Goal: Task Accomplishment & Management: Use online tool/utility

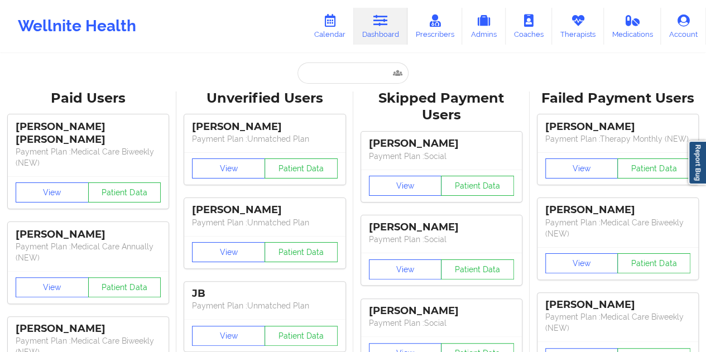
click at [330, 16] on icon at bounding box center [329, 21] width 15 height 12
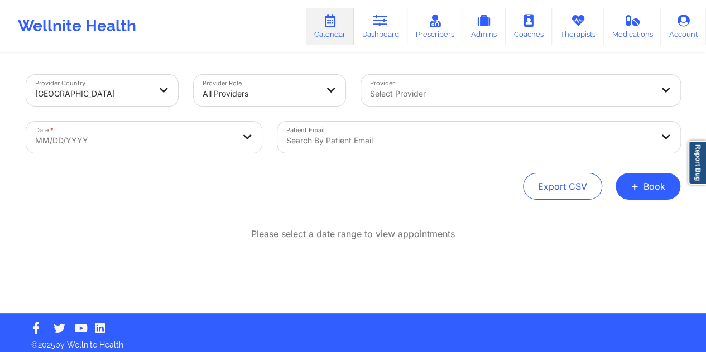
select select "2025-8"
select select "2025-9"
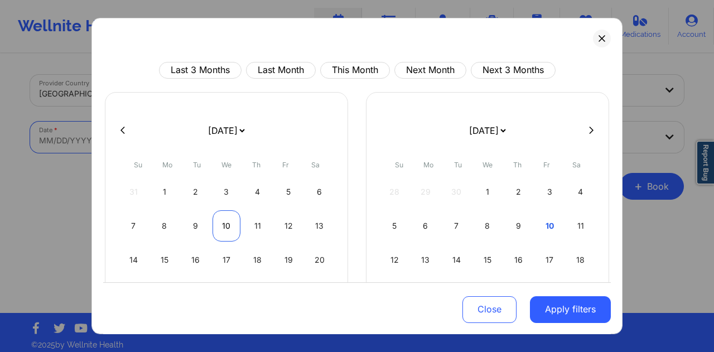
click at [223, 224] on div "10" at bounding box center [227, 225] width 28 height 31
select select "2025-8"
select select "2025-9"
select select "2025-8"
select select "2025-9"
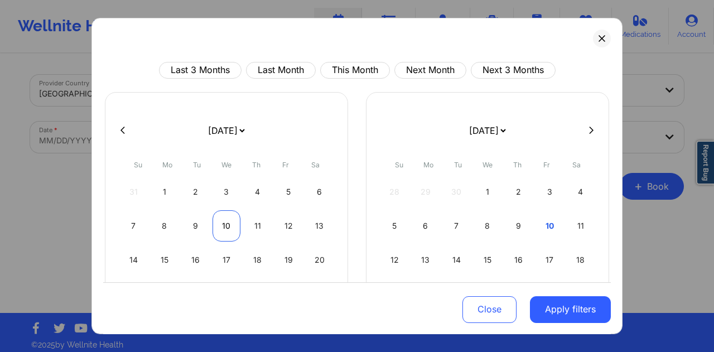
click at [227, 224] on div "10" at bounding box center [227, 225] width 28 height 31
select select "2025-8"
select select "2025-9"
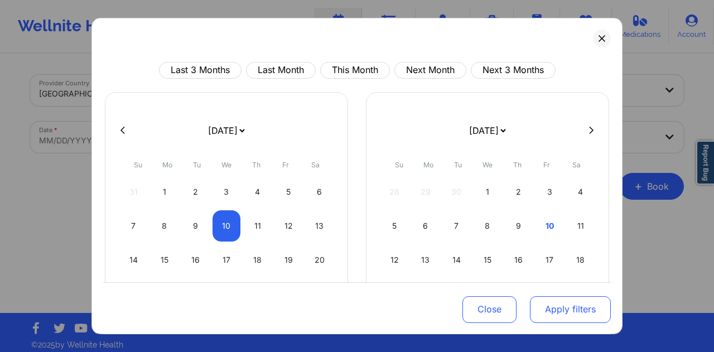
click at [574, 307] on button "Apply filters" at bounding box center [570, 309] width 81 height 27
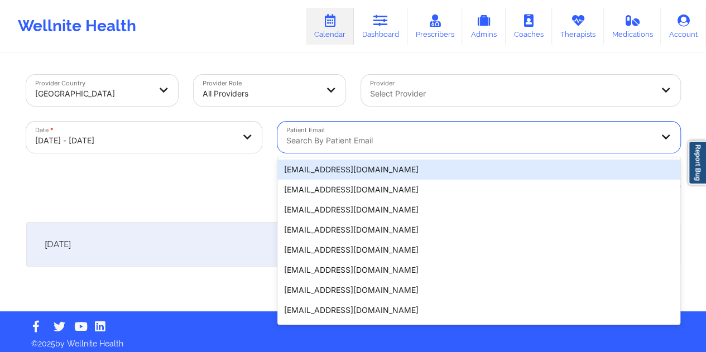
click at [356, 147] on div at bounding box center [469, 140] width 366 height 13
paste input "[EMAIL_ADDRESS]"
type input "[EMAIL_ADDRESS]"
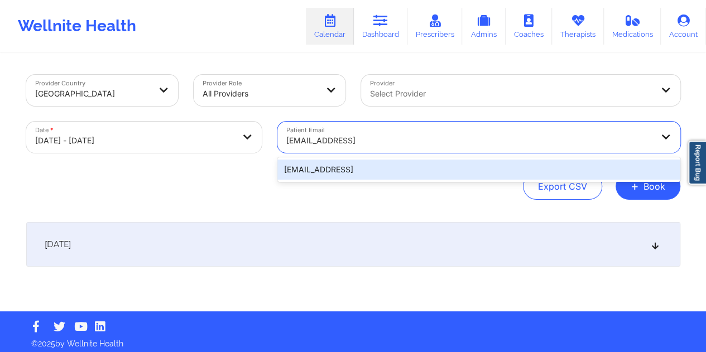
click at [369, 174] on div "[EMAIL_ADDRESS]" at bounding box center [478, 170] width 403 height 20
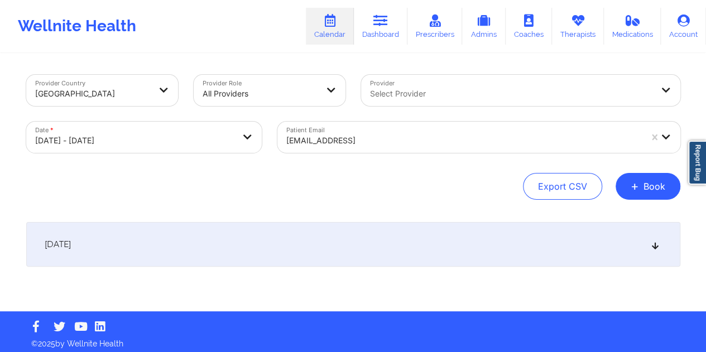
click at [350, 246] on div "[DATE]" at bounding box center [353, 244] width 654 height 45
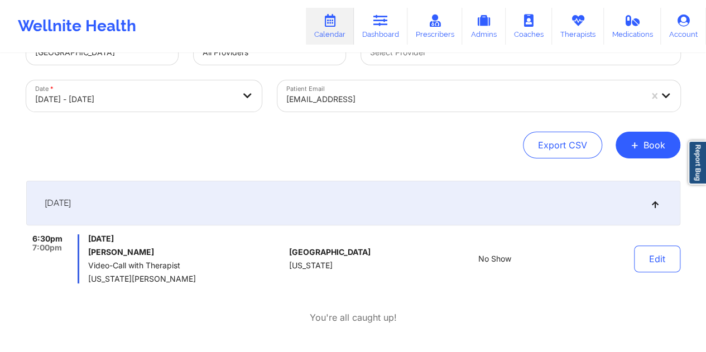
scroll to position [56, 0]
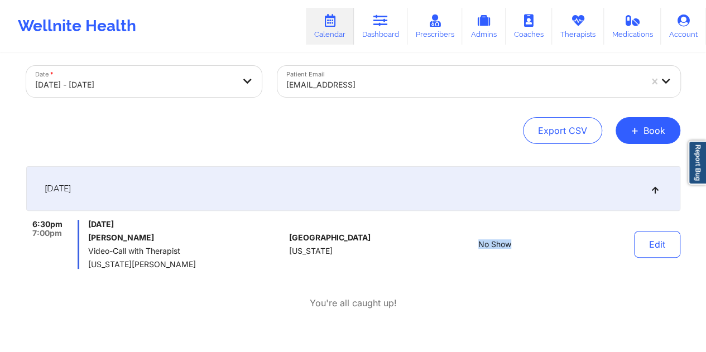
drag, startPoint x: 502, startPoint y: 245, endPoint x: 479, endPoint y: 246, distance: 23.5
click at [479, 246] on div "No Show" at bounding box center [494, 244] width 155 height 49
copy span "No Show"
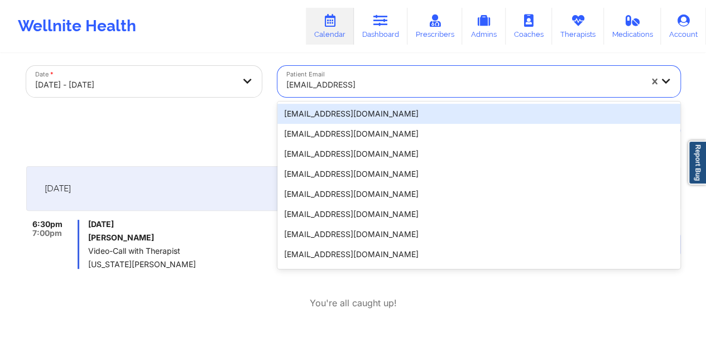
drag, startPoint x: 386, startPoint y: 85, endPoint x: 346, endPoint y: 87, distance: 39.6
click at [346, 87] on div at bounding box center [463, 84] width 355 height 13
paste input "[EMAIL_ADDRESS][DOMAIN_NAME]"
type input "[EMAIL_ADDRESS][DOMAIN_NAME]"
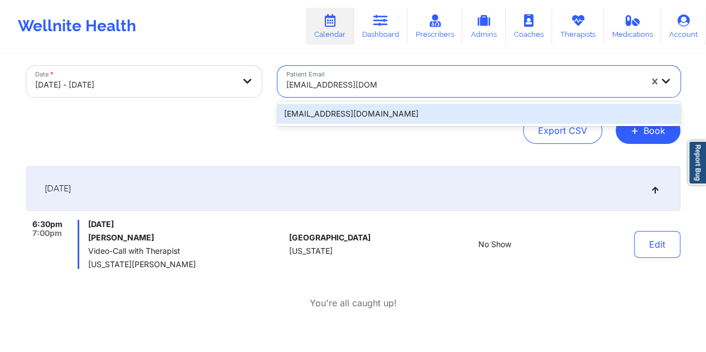
click at [358, 120] on div "[EMAIL_ADDRESS][DOMAIN_NAME]" at bounding box center [478, 114] width 403 height 20
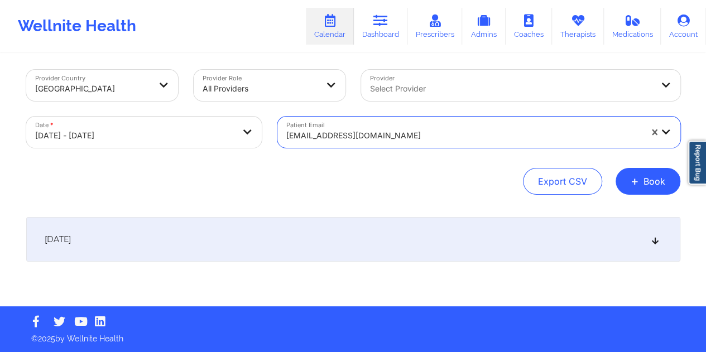
scroll to position [4, 0]
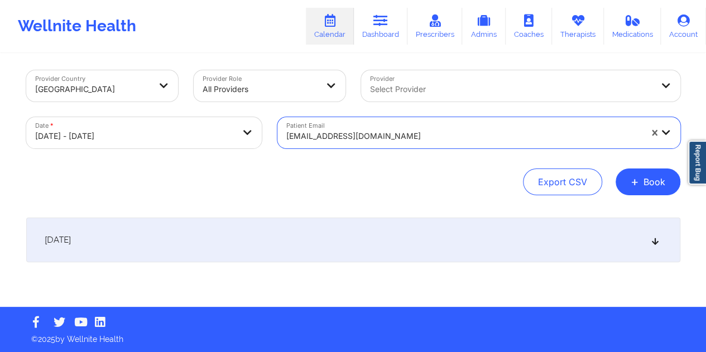
click at [309, 238] on div "[DATE]" at bounding box center [353, 240] width 654 height 45
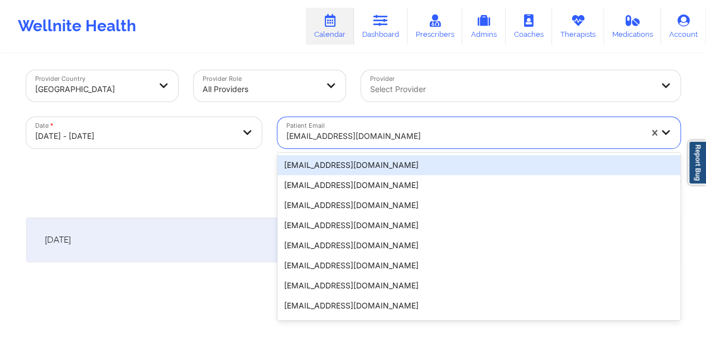
click at [362, 133] on div at bounding box center [463, 135] width 355 height 13
paste input "[EMAIL_ADDRESS][DOMAIN_NAME]"
type input "[EMAIL_ADDRESS][DOMAIN_NAME]"
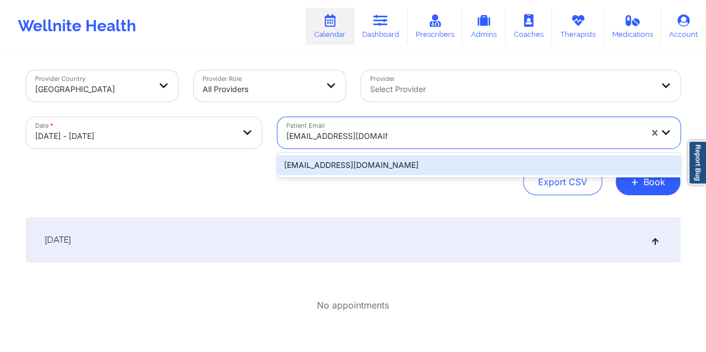
click at [358, 172] on div "[EMAIL_ADDRESS][DOMAIN_NAME]" at bounding box center [478, 165] width 403 height 20
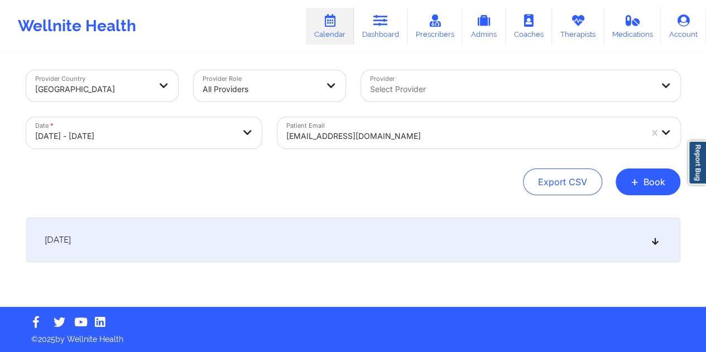
click at [311, 244] on div "[DATE]" at bounding box center [353, 240] width 654 height 45
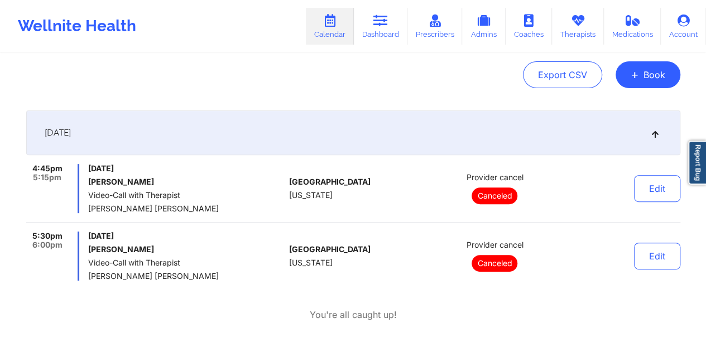
scroll to position [116, 0]
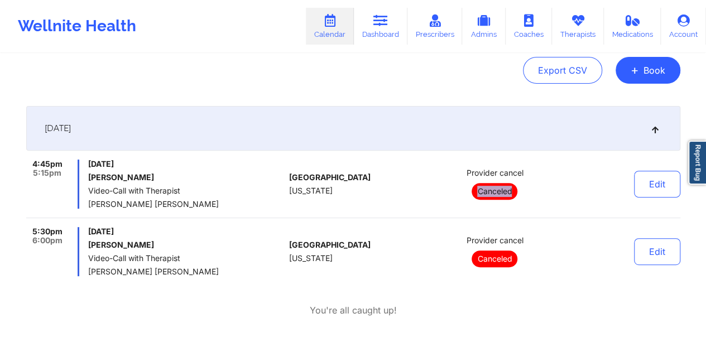
drag, startPoint x: 512, startPoint y: 191, endPoint x: 477, endPoint y: 191, distance: 34.6
click at [477, 191] on p "Canceled" at bounding box center [494, 191] width 46 height 17
copy p "Canceled"
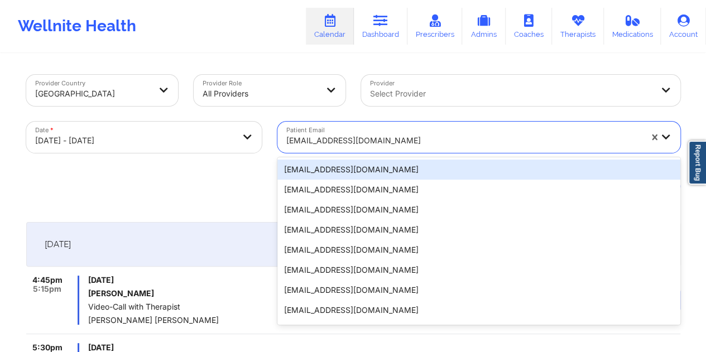
click at [366, 144] on div at bounding box center [463, 140] width 355 height 13
paste input "[PERSON_NAME][EMAIL_ADDRESS][PERSON_NAME][DOMAIN_NAME]"
type input "[PERSON_NAME][EMAIL_ADDRESS][PERSON_NAME][DOMAIN_NAME]"
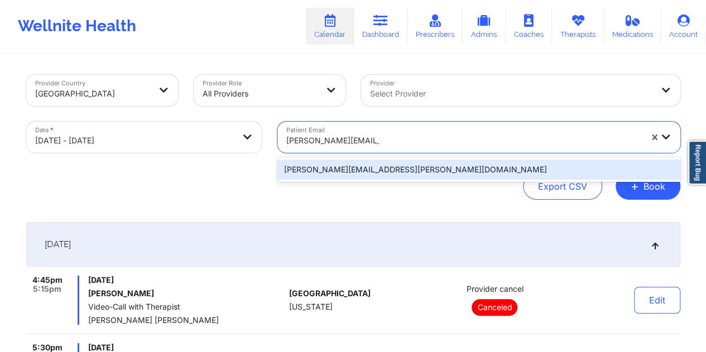
click at [337, 172] on div "[PERSON_NAME][EMAIL_ADDRESS][PERSON_NAME][DOMAIN_NAME]" at bounding box center [478, 170] width 403 height 20
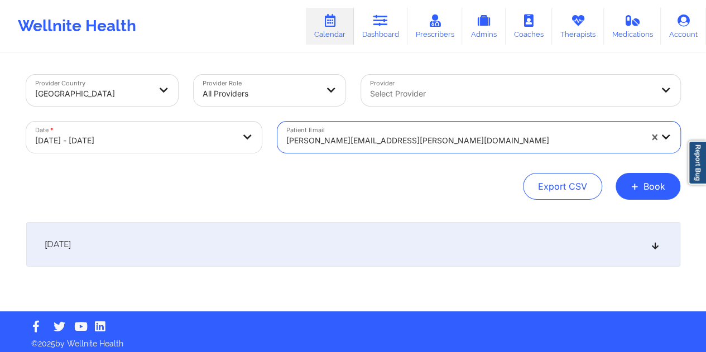
click at [338, 248] on div "[DATE]" at bounding box center [353, 244] width 654 height 45
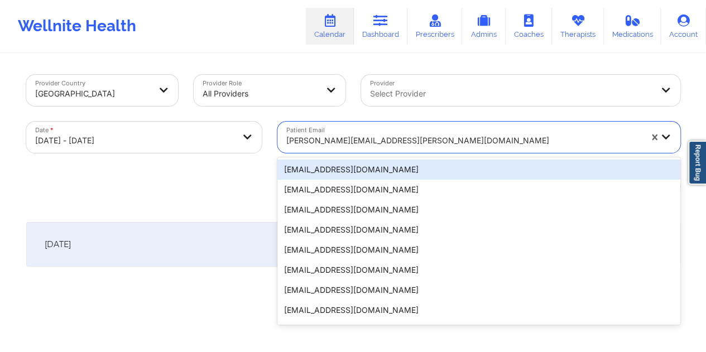
click at [343, 141] on div at bounding box center [463, 140] width 355 height 13
paste input "[EMAIL_ADDRESS][DOMAIN_NAME]"
type input "[EMAIL_ADDRESS][DOMAIN_NAME]"
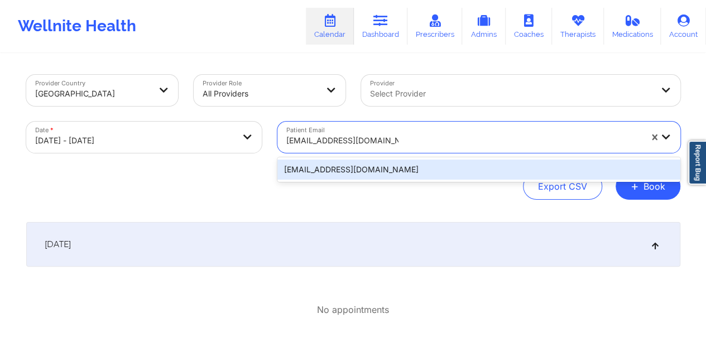
click at [341, 166] on div "[EMAIL_ADDRESS][DOMAIN_NAME]" at bounding box center [478, 170] width 403 height 20
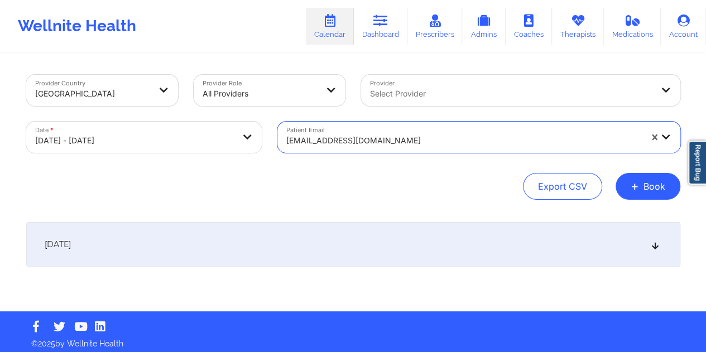
click at [318, 239] on div "[DATE]" at bounding box center [353, 244] width 654 height 45
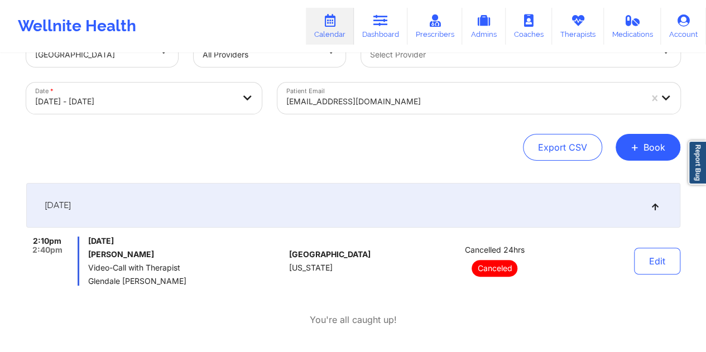
scroll to position [56, 0]
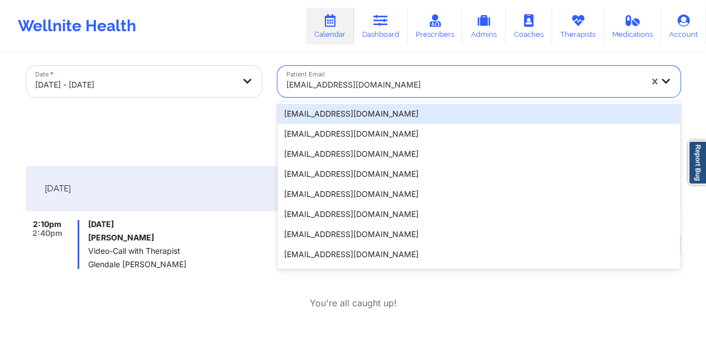
click at [372, 91] on div "[EMAIL_ADDRESS][DOMAIN_NAME]" at bounding box center [463, 85] width 355 height 25
paste input "[EMAIL_ADDRESS][DOMAIN_NAME]"
type input "[EMAIL_ADDRESS][DOMAIN_NAME]"
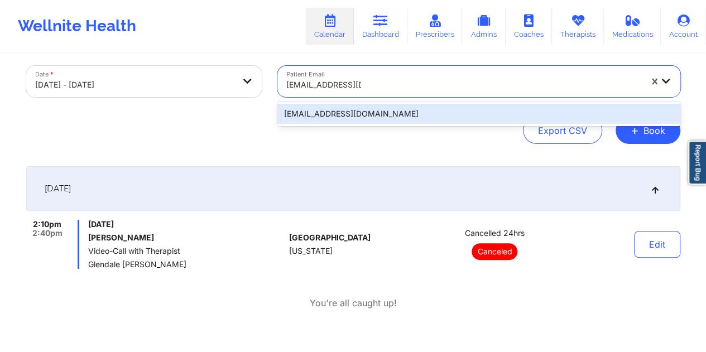
click at [338, 119] on div "[EMAIL_ADDRESS][DOMAIN_NAME]" at bounding box center [478, 114] width 403 height 20
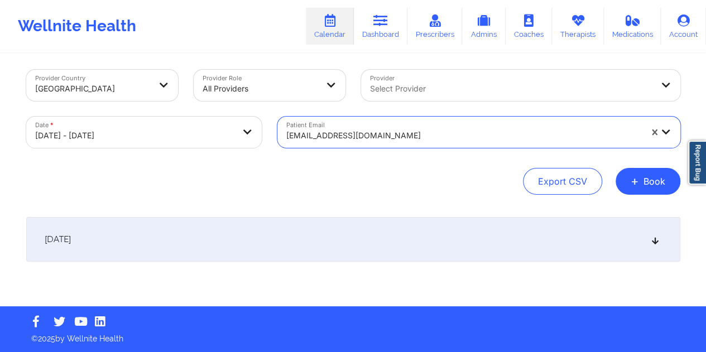
scroll to position [4, 0]
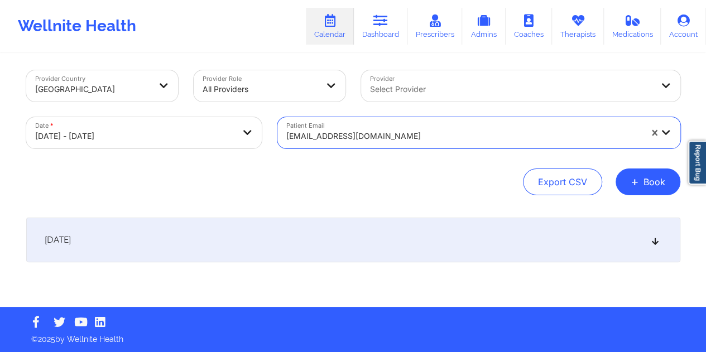
click at [334, 252] on div "[DATE]" at bounding box center [353, 240] width 654 height 45
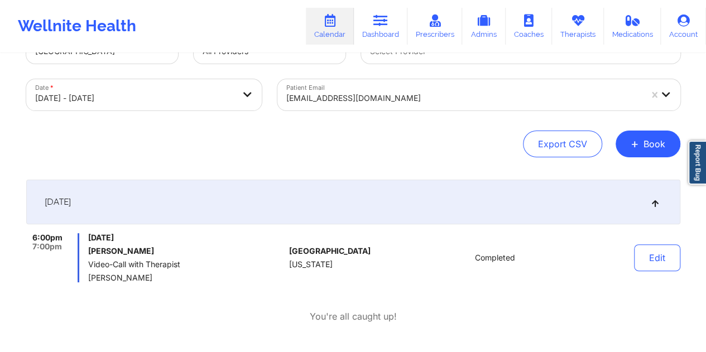
scroll to position [60, 0]
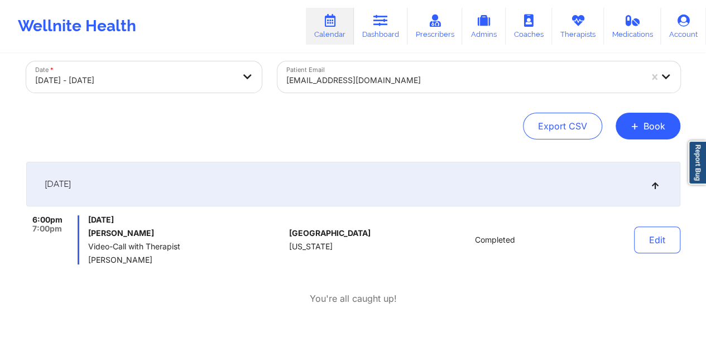
click at [126, 235] on h6 "[PERSON_NAME]" at bounding box center [186, 233] width 196 height 9
copy h6 "[PERSON_NAME]"
click at [160, 230] on h6 "[PERSON_NAME]" at bounding box center [186, 233] width 196 height 9
drag, startPoint x: 136, startPoint y: 234, endPoint x: 88, endPoint y: 234, distance: 48.0
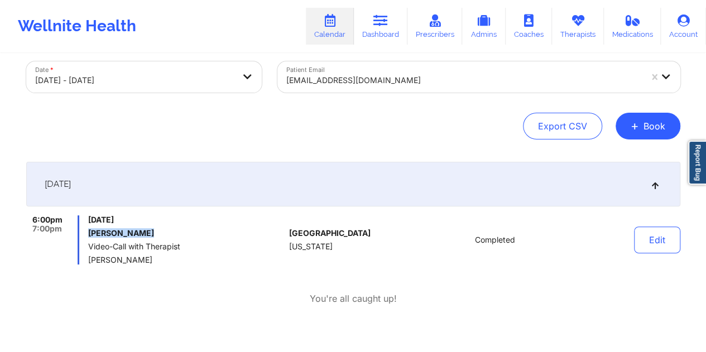
click at [88, 234] on h6 "[PERSON_NAME]" at bounding box center [186, 233] width 196 height 9
copy h6 "[PERSON_NAME]"
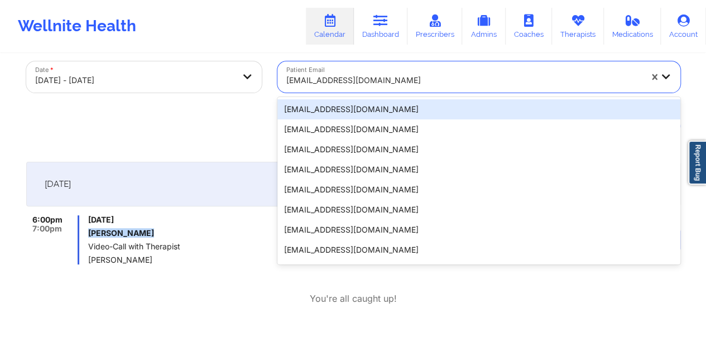
click at [348, 80] on div at bounding box center [463, 80] width 355 height 13
paste input "[PERSON_NAME][EMAIL_ADDRESS][PERSON_NAME][DOMAIN_NAME]"
type input "[PERSON_NAME][EMAIL_ADDRESS][PERSON_NAME][DOMAIN_NAME]"
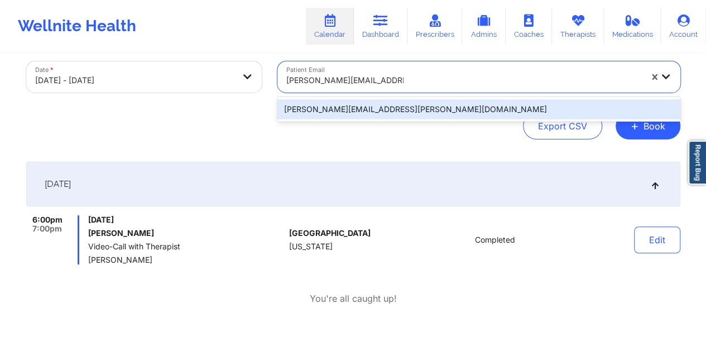
click at [329, 109] on div "[PERSON_NAME][EMAIL_ADDRESS][PERSON_NAME][DOMAIN_NAME]" at bounding box center [478, 109] width 403 height 20
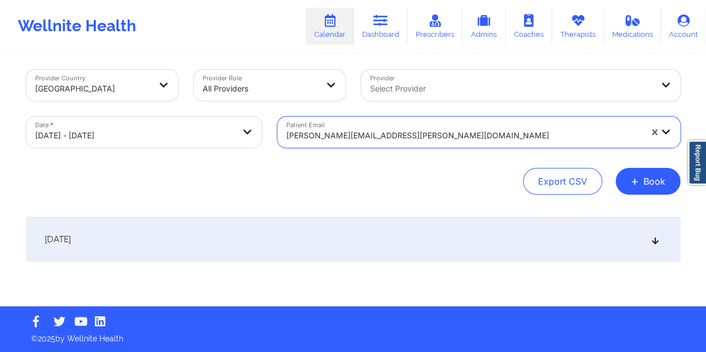
scroll to position [4, 0]
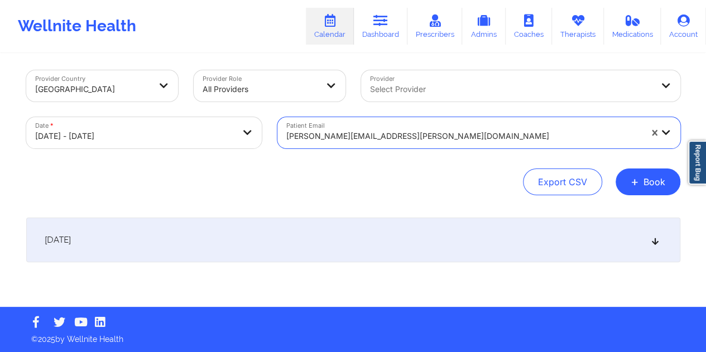
click at [335, 236] on div "[DATE]" at bounding box center [353, 240] width 654 height 45
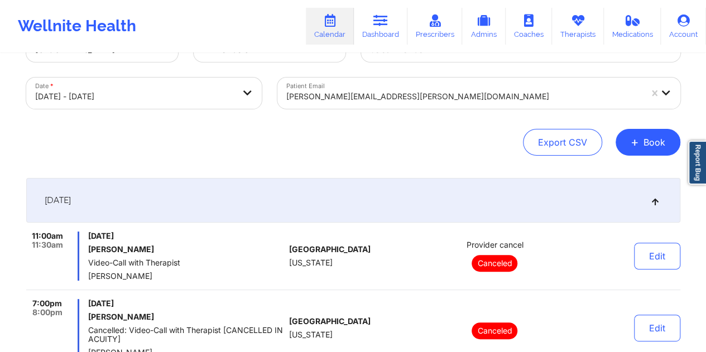
scroll to position [60, 0]
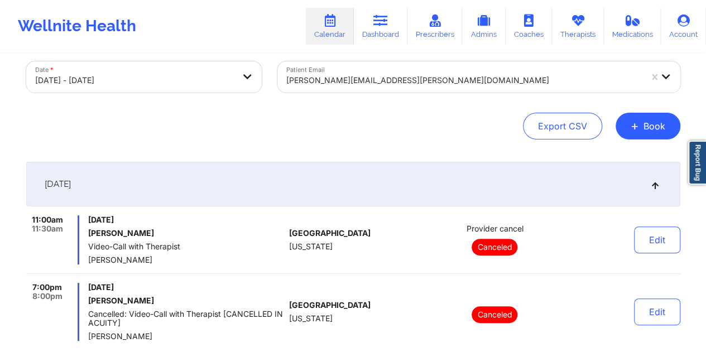
click at [345, 76] on div at bounding box center [463, 80] width 355 height 13
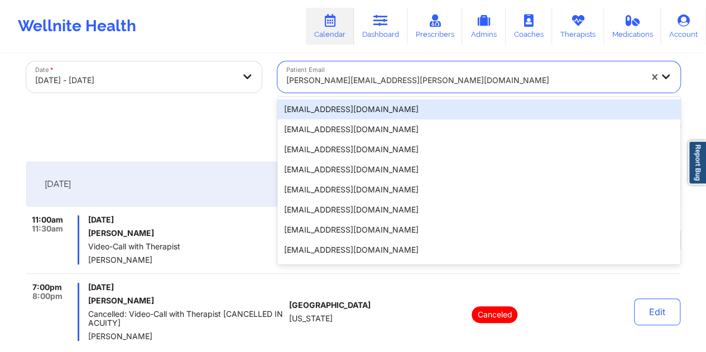
paste input "[EMAIL_ADDRESS][DOMAIN_NAME]"
type input "[EMAIL_ADDRESS][DOMAIN_NAME]"
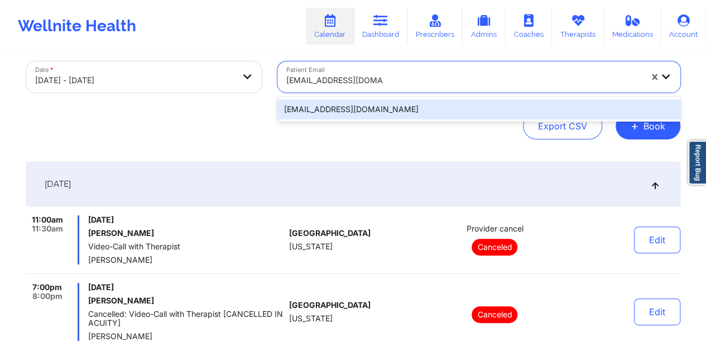
click at [326, 114] on div "[EMAIL_ADDRESS][DOMAIN_NAME]" at bounding box center [478, 109] width 403 height 20
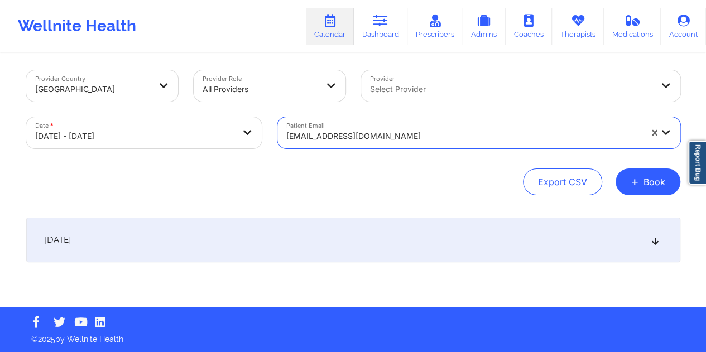
click at [349, 245] on div "[DATE]" at bounding box center [353, 240] width 654 height 45
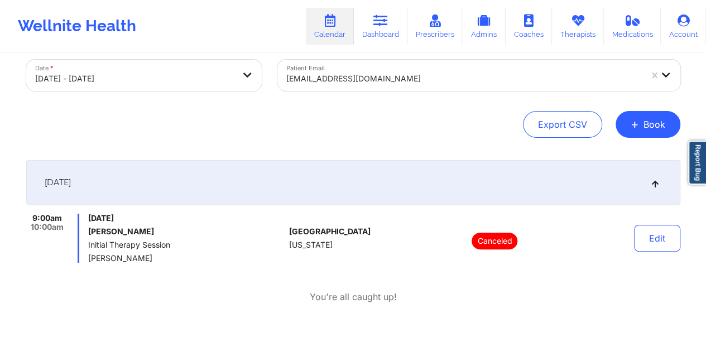
scroll to position [60, 0]
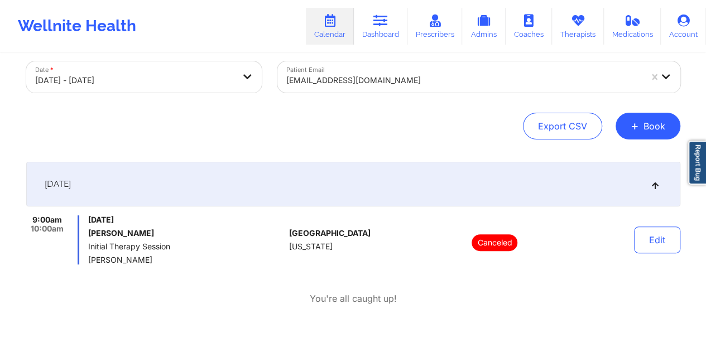
click at [345, 76] on div at bounding box center [463, 80] width 355 height 13
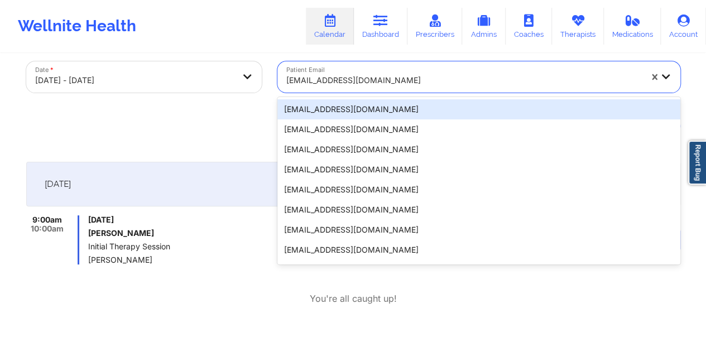
paste input "[EMAIL_ADDRESS][DOMAIN_NAME]"
type input "[EMAIL_ADDRESS][DOMAIN_NAME]"
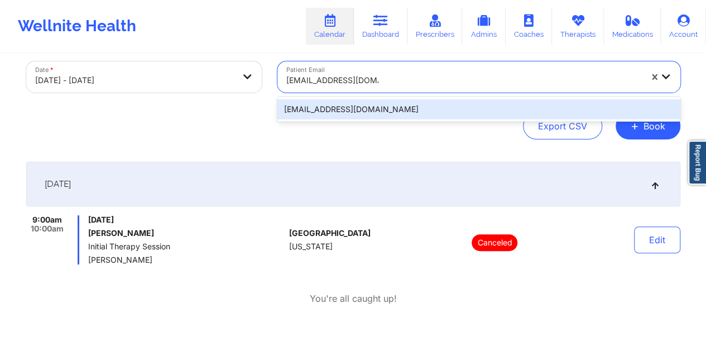
click at [307, 104] on div "[EMAIL_ADDRESS][DOMAIN_NAME]" at bounding box center [478, 109] width 403 height 20
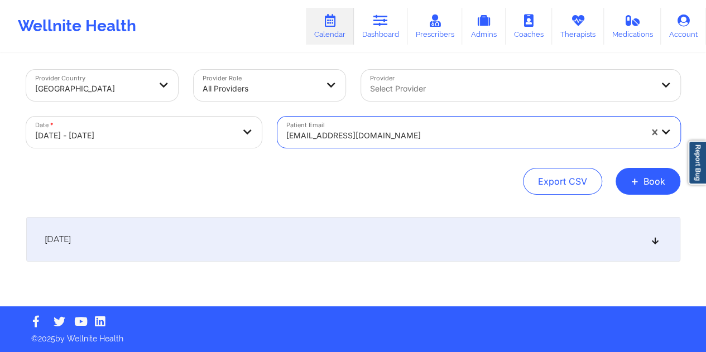
scroll to position [4, 0]
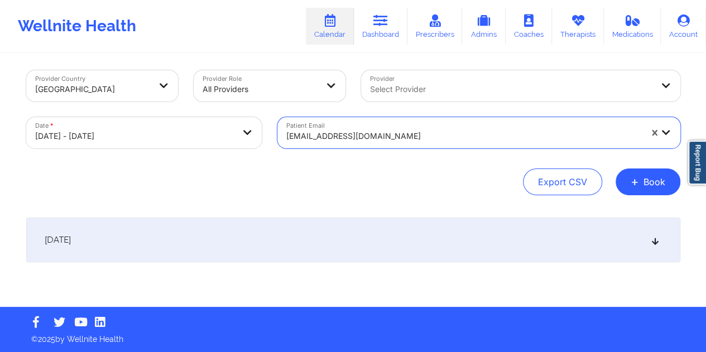
click at [328, 224] on div "[DATE]" at bounding box center [353, 240] width 654 height 45
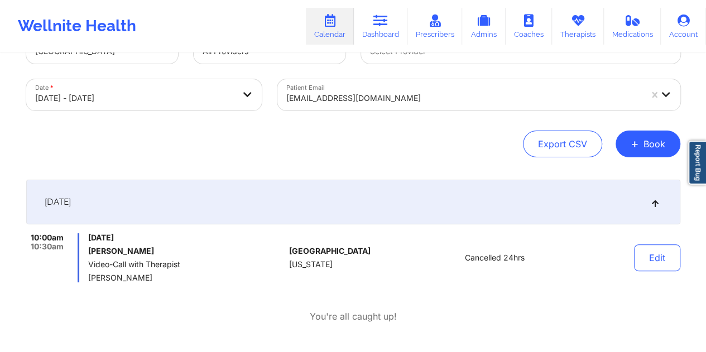
scroll to position [60, 0]
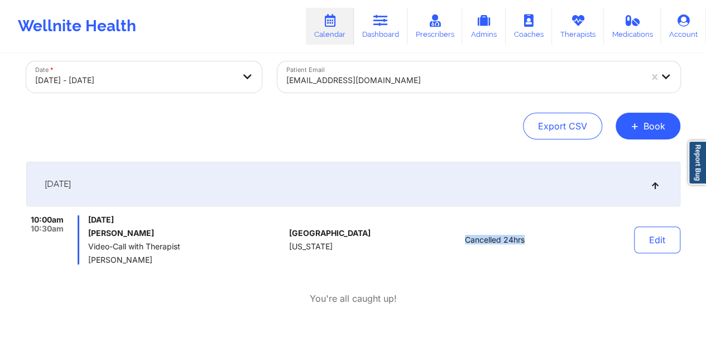
drag, startPoint x: 529, startPoint y: 240, endPoint x: 464, endPoint y: 239, distance: 64.7
click at [464, 239] on div "Cancelled 24hrs" at bounding box center [494, 239] width 155 height 49
copy span "Cancelled 24hrs"
click at [370, 90] on div "[EMAIL_ADDRESS][DOMAIN_NAME]" at bounding box center [463, 80] width 355 height 25
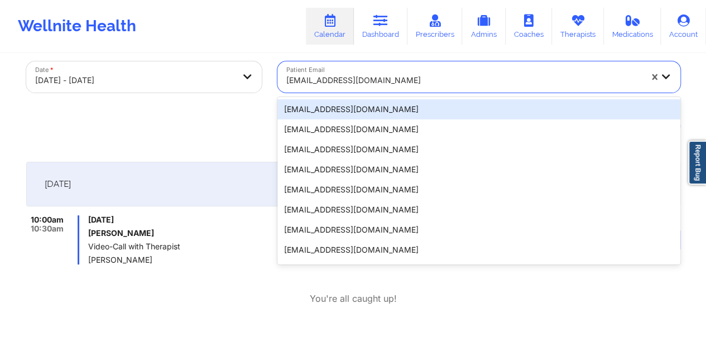
paste input "[EMAIL_ADDRESS][DOMAIN_NAME]"
type input "[EMAIL_ADDRESS][DOMAIN_NAME]"
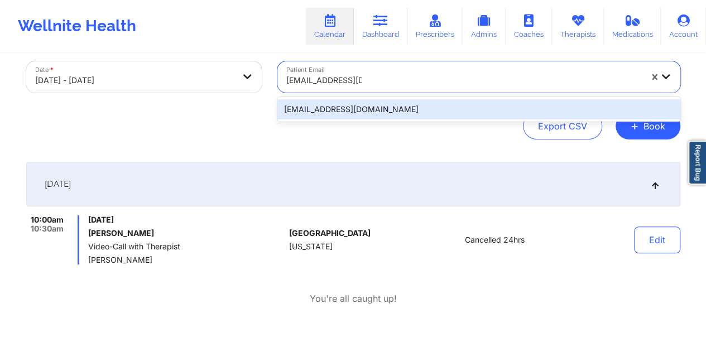
click at [322, 113] on div "[EMAIL_ADDRESS][DOMAIN_NAME]" at bounding box center [478, 109] width 403 height 20
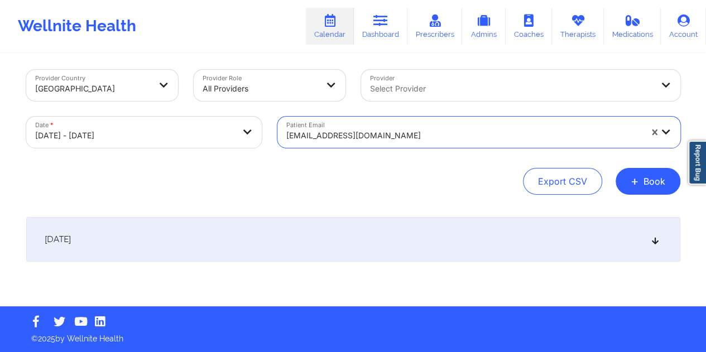
scroll to position [4, 0]
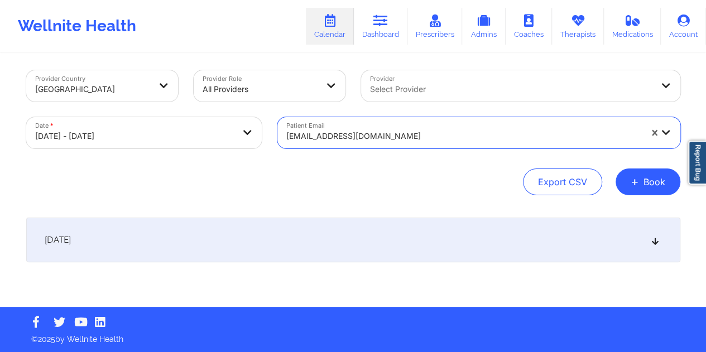
click at [329, 243] on div "[DATE]" at bounding box center [353, 240] width 654 height 45
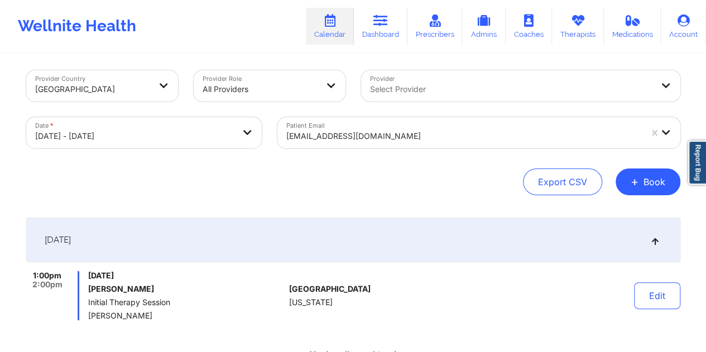
scroll to position [60, 0]
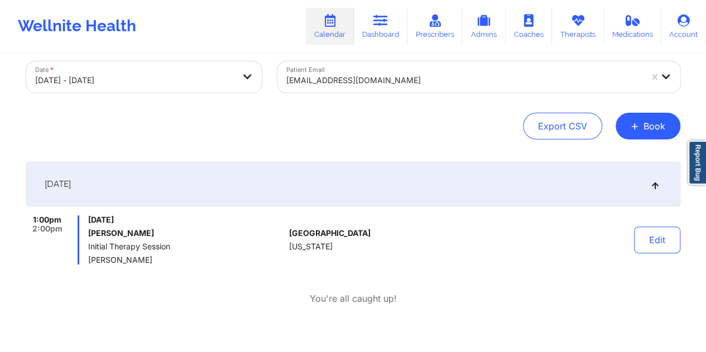
click at [365, 80] on div at bounding box center [463, 80] width 355 height 13
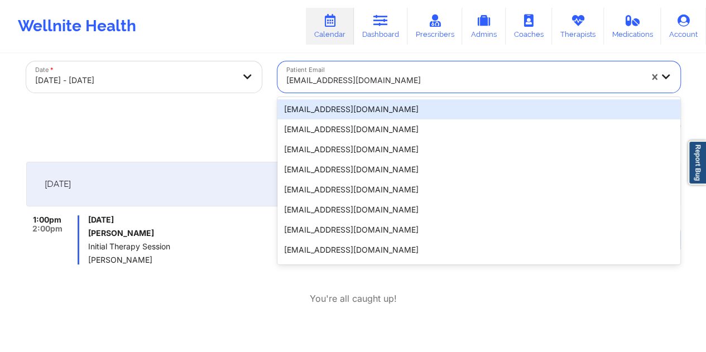
paste input "[EMAIL_ADDRESS][DOMAIN_NAME]"
type input "[EMAIL_ADDRESS][DOMAIN_NAME]"
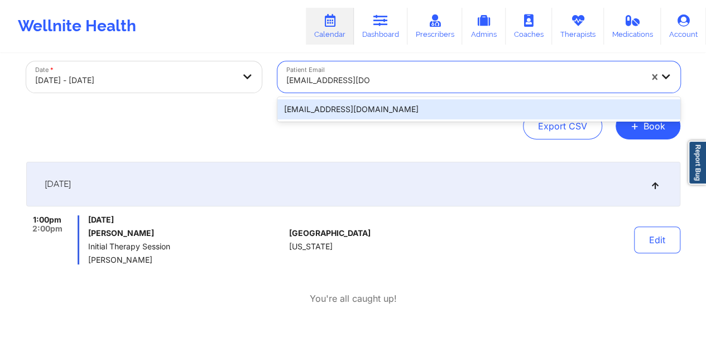
click at [333, 108] on div "[EMAIL_ADDRESS][DOMAIN_NAME]" at bounding box center [478, 109] width 403 height 20
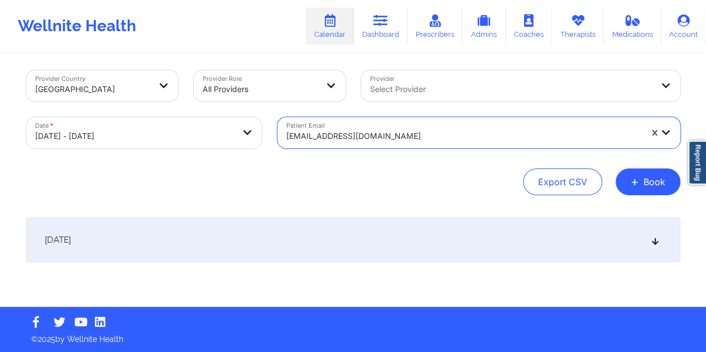
click at [343, 237] on div "[DATE]" at bounding box center [353, 240] width 654 height 45
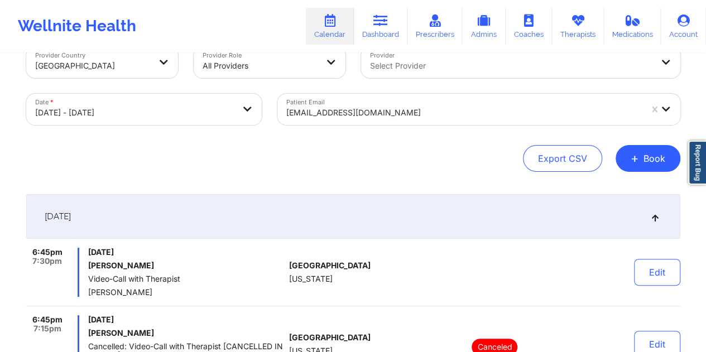
scroll to position [0, 0]
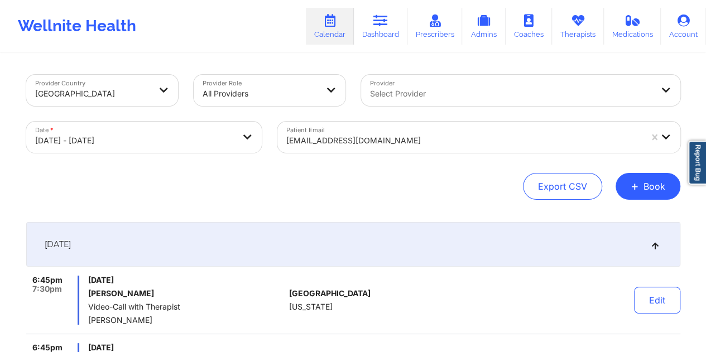
click at [357, 148] on div "[EMAIL_ADDRESS][DOMAIN_NAME]" at bounding box center [463, 140] width 355 height 25
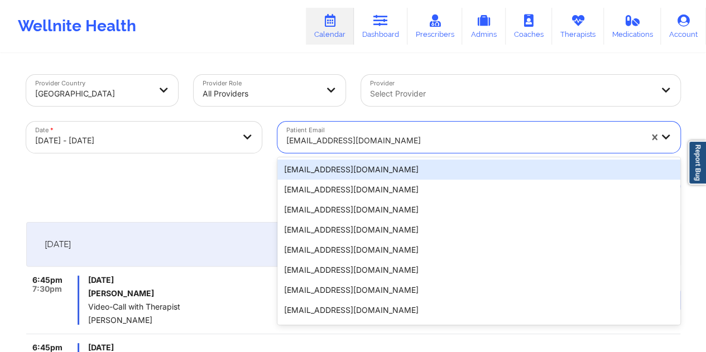
paste input "[EMAIL_ADDRESS][DOMAIN_NAME]"
type input "[EMAIL_ADDRESS][DOMAIN_NAME]"
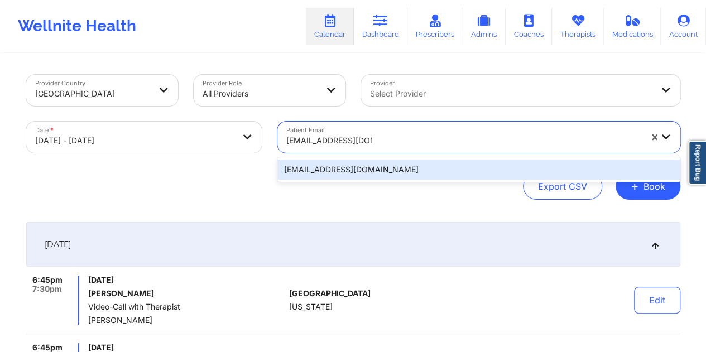
click at [338, 175] on div "[EMAIL_ADDRESS][DOMAIN_NAME]" at bounding box center [478, 170] width 403 height 20
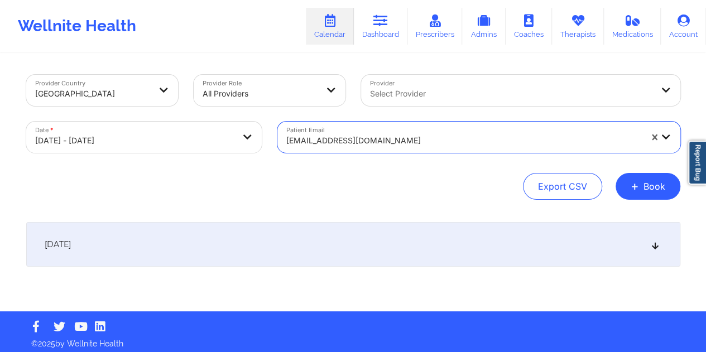
click at [341, 245] on div "[DATE]" at bounding box center [353, 244] width 654 height 45
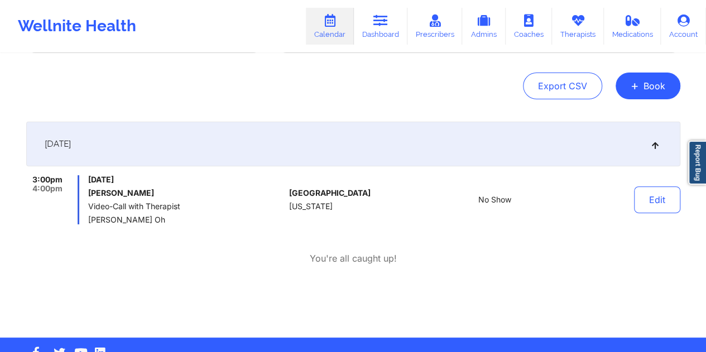
scroll to position [112, 0]
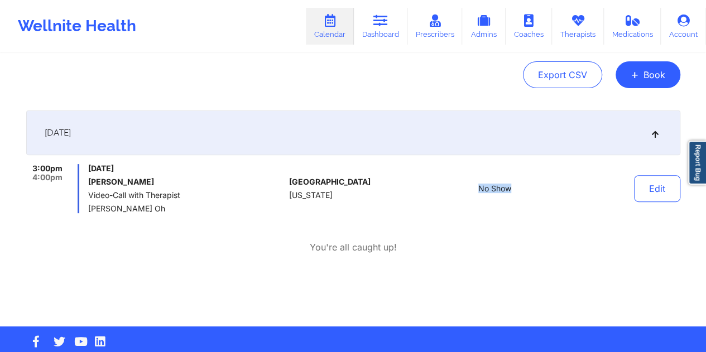
drag, startPoint x: 514, startPoint y: 191, endPoint x: 472, endPoint y: 188, distance: 42.0
click at [472, 188] on div "No Show" at bounding box center [494, 188] width 155 height 49
copy span "No Show"
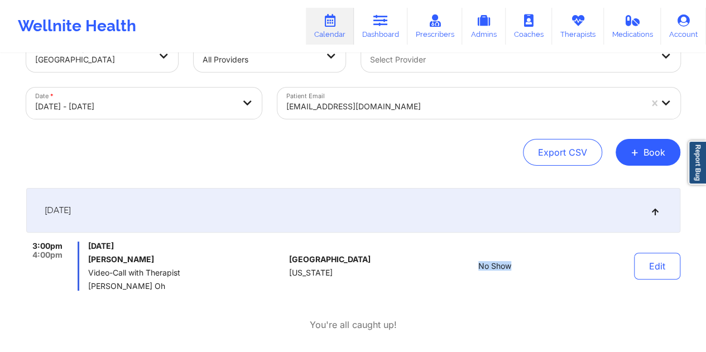
scroll to position [0, 0]
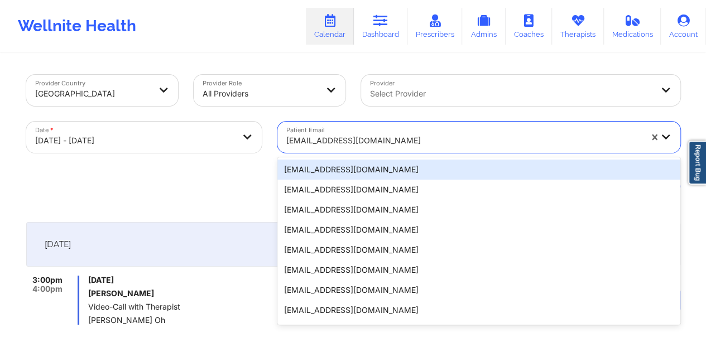
click at [353, 139] on div at bounding box center [463, 140] width 355 height 13
paste input "[EMAIL_ADDRESS][DOMAIN_NAME]"
type input "[EMAIL_ADDRESS][DOMAIN_NAME]"
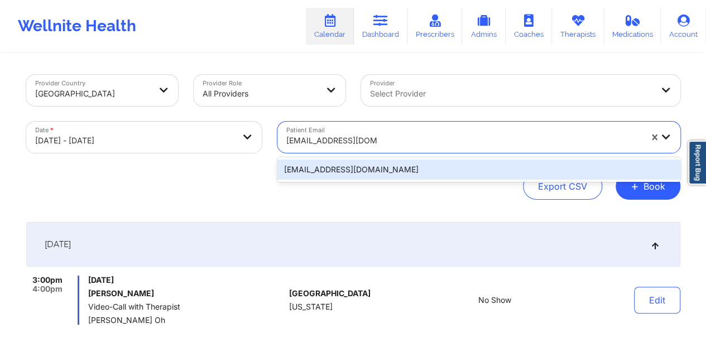
click at [333, 177] on div "[EMAIL_ADDRESS][DOMAIN_NAME]" at bounding box center [478, 170] width 403 height 20
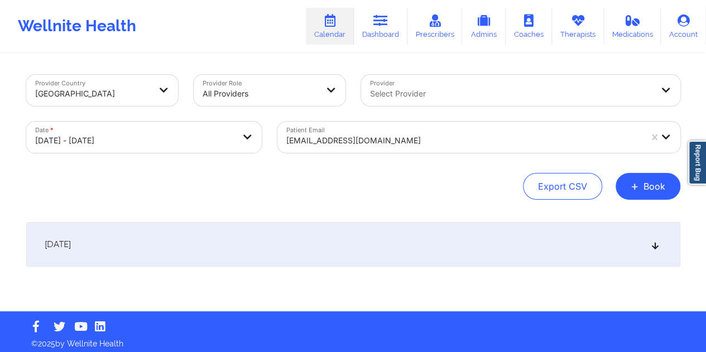
click at [298, 248] on div "[DATE]" at bounding box center [353, 244] width 654 height 45
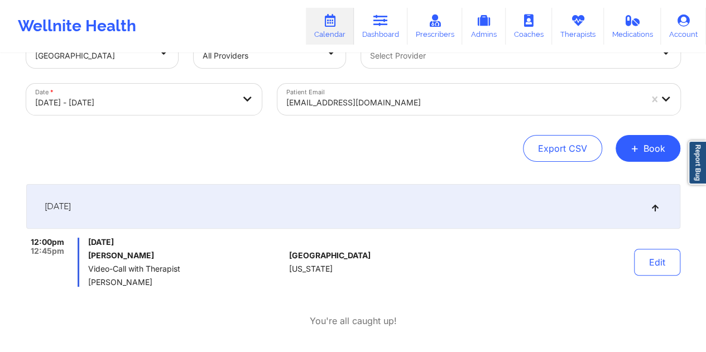
scroll to position [56, 0]
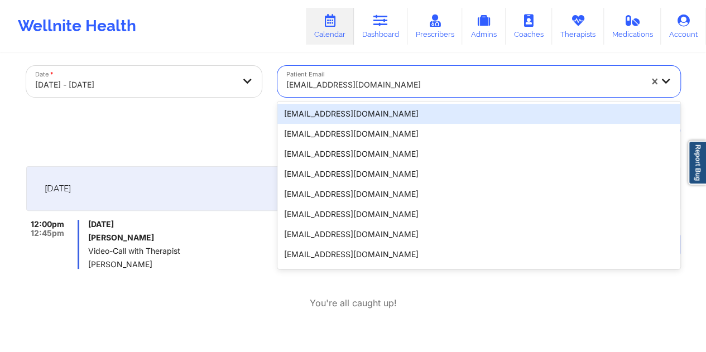
click at [340, 91] on div "[EMAIL_ADDRESS][DOMAIN_NAME]" at bounding box center [463, 85] width 355 height 25
paste input "[EMAIL_ADDRESS][DOMAIN_NAME]"
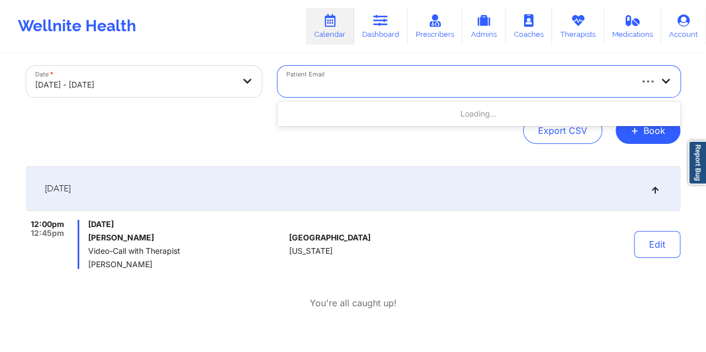
type input "[EMAIL_ADDRESS][DOMAIN_NAME]"
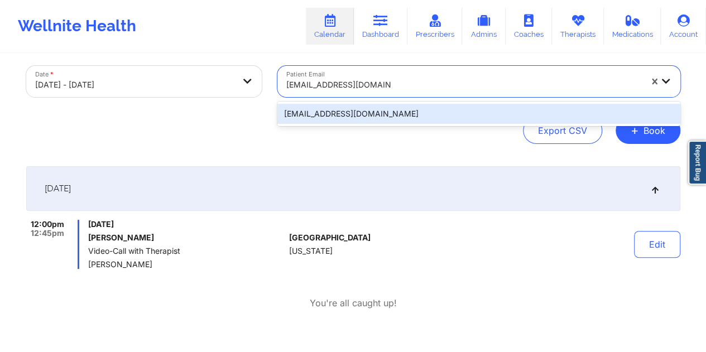
click at [322, 113] on div "[EMAIL_ADDRESS][DOMAIN_NAME]" at bounding box center [478, 114] width 403 height 20
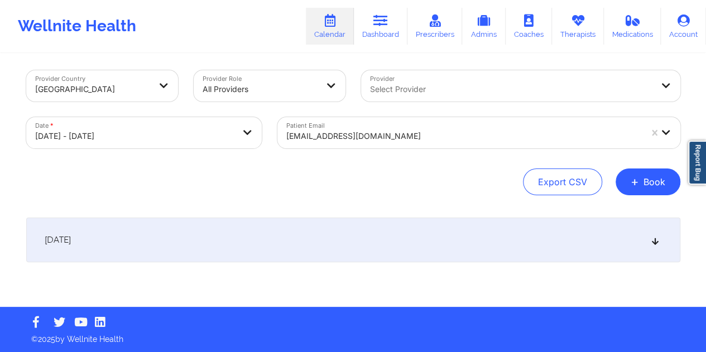
click at [315, 246] on div "[DATE]" at bounding box center [353, 240] width 654 height 45
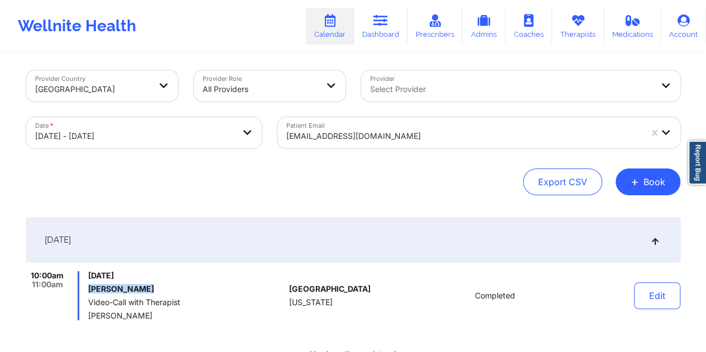
drag, startPoint x: 142, startPoint y: 290, endPoint x: 90, endPoint y: 288, distance: 51.9
click at [90, 288] on h6 "[PERSON_NAME]" at bounding box center [186, 289] width 196 height 9
copy h6 "[PERSON_NAME]"
click at [382, 131] on div at bounding box center [463, 135] width 355 height 13
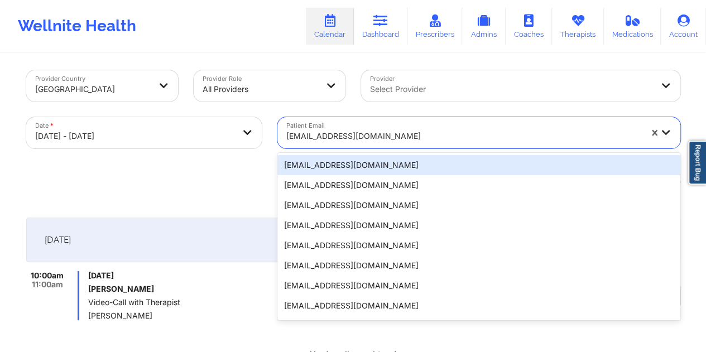
paste input "[EMAIL_ADDRESS][DOMAIN_NAME]"
type input "[EMAIL_ADDRESS][DOMAIN_NAME]"
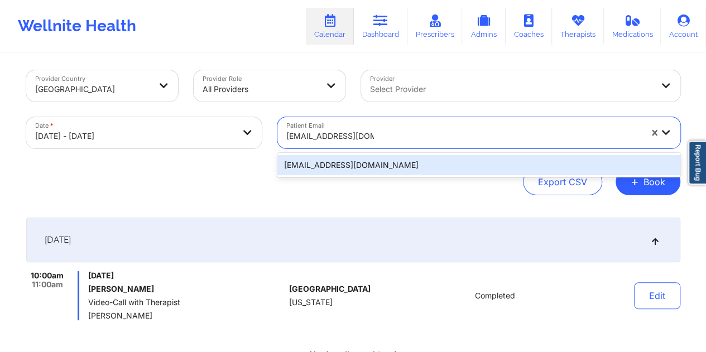
click at [328, 166] on div "[EMAIL_ADDRESS][DOMAIN_NAME]" at bounding box center [478, 165] width 403 height 20
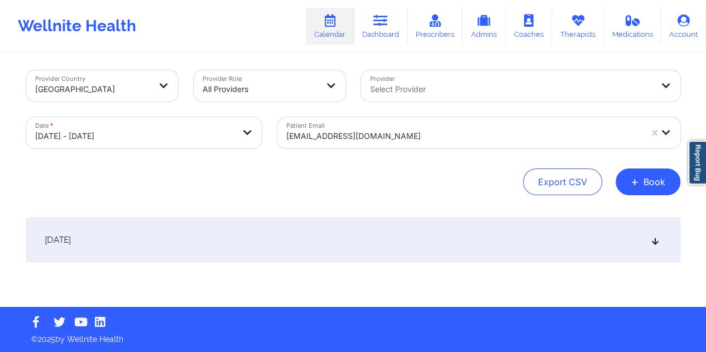
click at [333, 240] on div "[DATE]" at bounding box center [353, 240] width 654 height 45
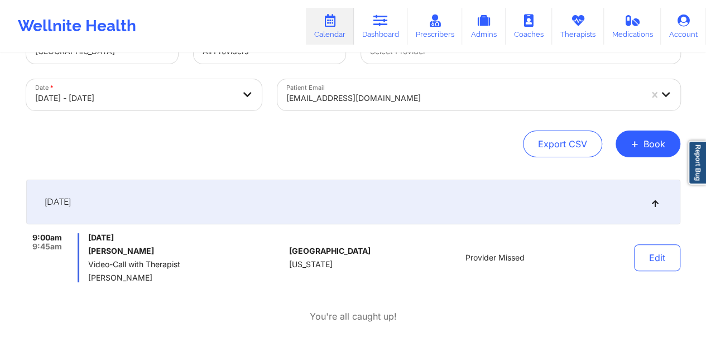
scroll to position [60, 0]
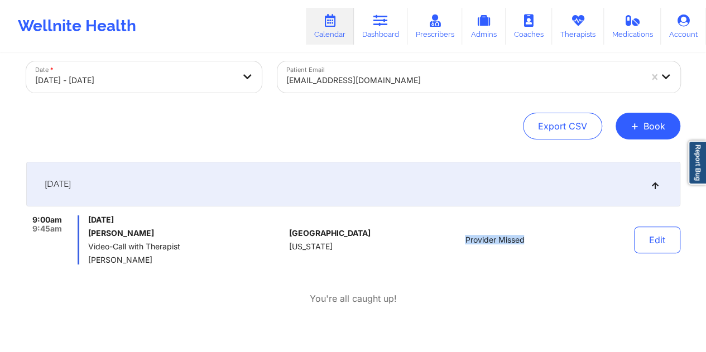
drag, startPoint x: 528, startPoint y: 238, endPoint x: 465, endPoint y: 240, distance: 62.5
click at [465, 240] on div "Provider Missed" at bounding box center [494, 239] width 155 height 49
copy span "Provider Missed"
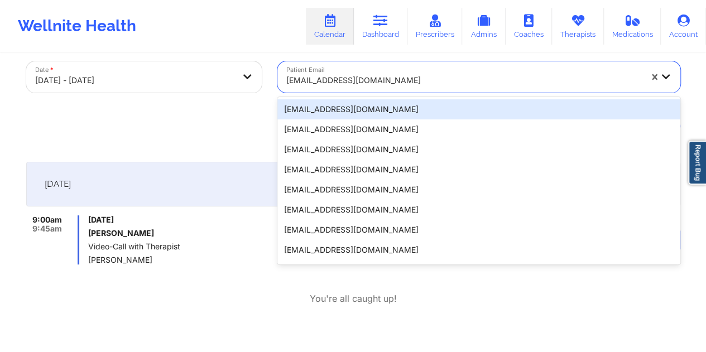
click at [384, 86] on div at bounding box center [463, 80] width 355 height 13
paste input "[EMAIL_ADDRESS][DOMAIN_NAME]"
type input "[EMAIL_ADDRESS][DOMAIN_NAME]"
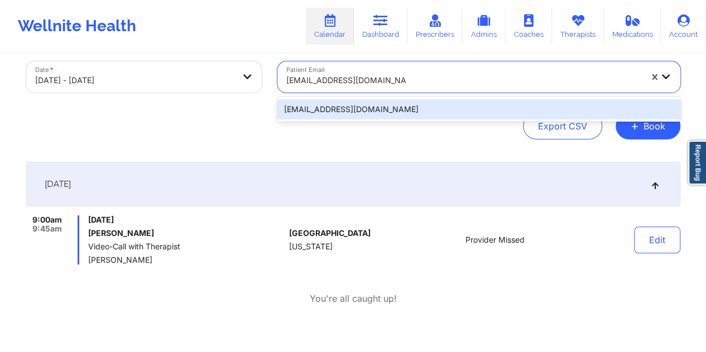
click at [330, 109] on div "[EMAIL_ADDRESS][DOMAIN_NAME]" at bounding box center [478, 109] width 403 height 20
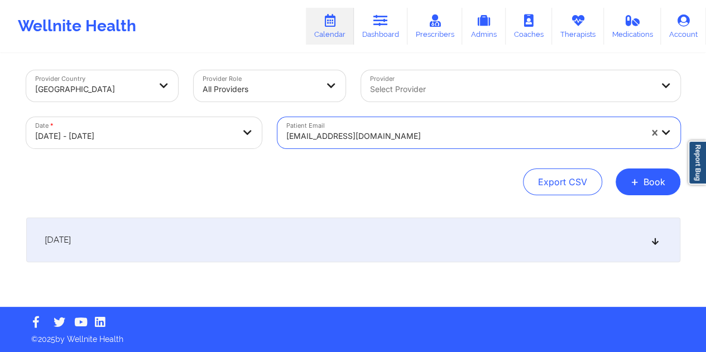
click at [338, 235] on div "[DATE]" at bounding box center [353, 240] width 654 height 45
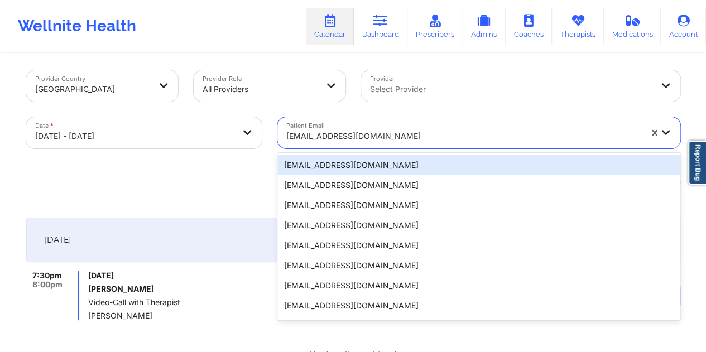
click at [373, 135] on div at bounding box center [463, 135] width 355 height 13
paste input "[EMAIL_ADDRESS][DOMAIN_NAME]"
type input "[EMAIL_ADDRESS][DOMAIN_NAME]"
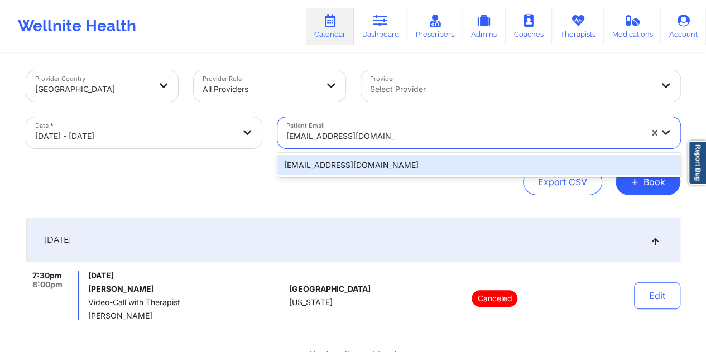
click at [335, 165] on div "[EMAIL_ADDRESS][DOMAIN_NAME]" at bounding box center [478, 165] width 403 height 20
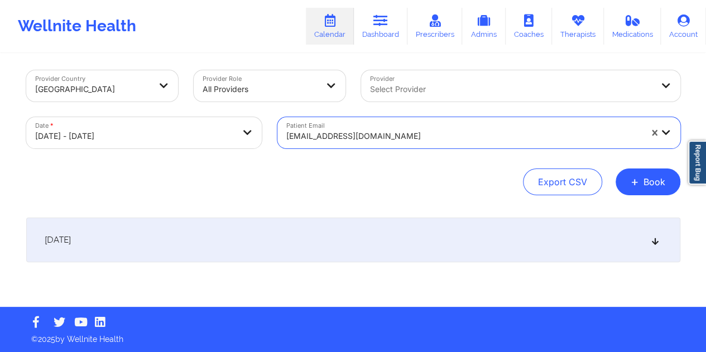
click at [340, 248] on div "[DATE]" at bounding box center [353, 240] width 654 height 45
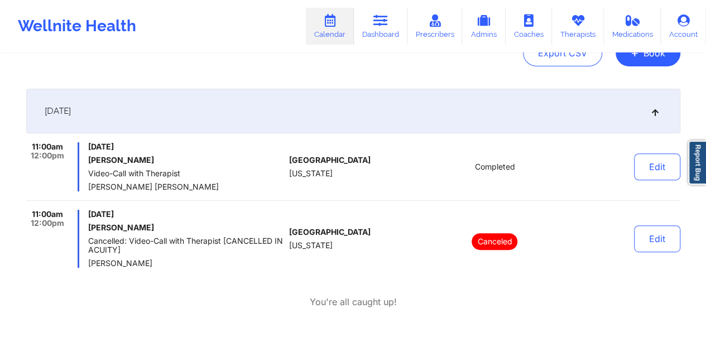
scroll to position [116, 0]
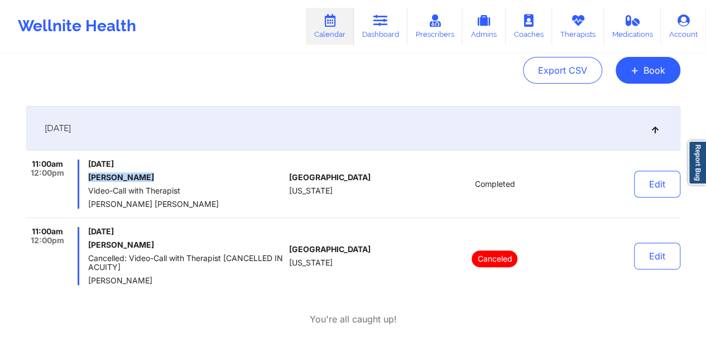
drag, startPoint x: 142, startPoint y: 179, endPoint x: 89, endPoint y: 175, distance: 53.2
click at [89, 175] on h6 "[PERSON_NAME]" at bounding box center [186, 177] width 196 height 9
copy h6 "[PERSON_NAME]"
click at [252, 78] on div "Export CSV + Book" at bounding box center [353, 70] width 654 height 27
drag, startPoint x: 153, startPoint y: 176, endPoint x: 90, endPoint y: 177, distance: 63.1
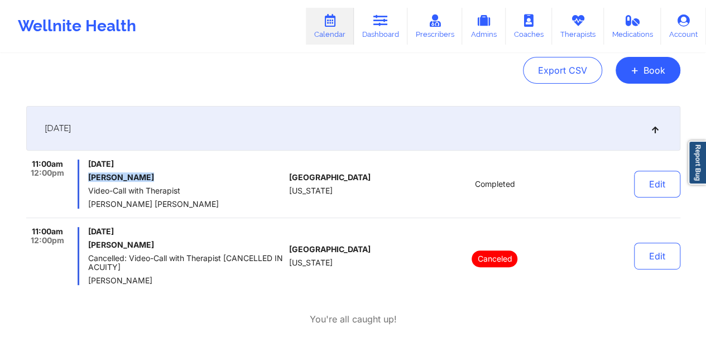
click at [89, 177] on h6 "[PERSON_NAME]" at bounding box center [186, 177] width 196 height 9
copy h6 "[PERSON_NAME]"
click at [388, 21] on icon at bounding box center [380, 21] width 15 height 12
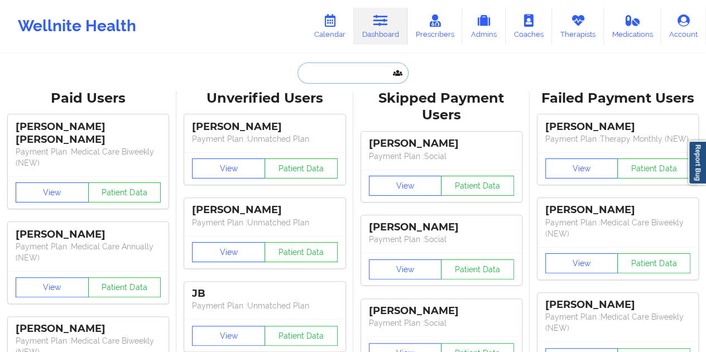
click at [322, 70] on input "text" at bounding box center [352, 72] width 110 height 21
paste input "[PERSON_NAME]"
type input "[PERSON_NAME]"
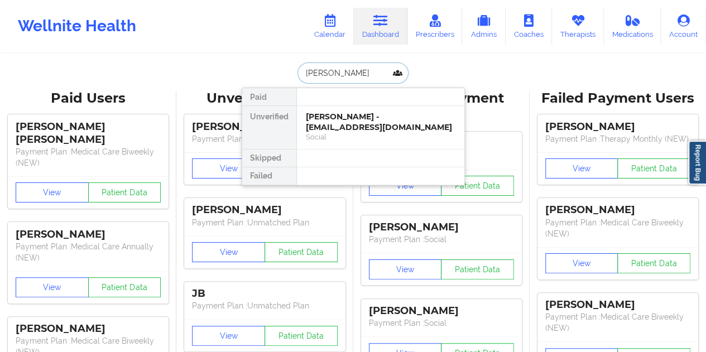
click at [365, 119] on div "[PERSON_NAME] - [EMAIL_ADDRESS][DOMAIN_NAME]" at bounding box center [381, 122] width 150 height 21
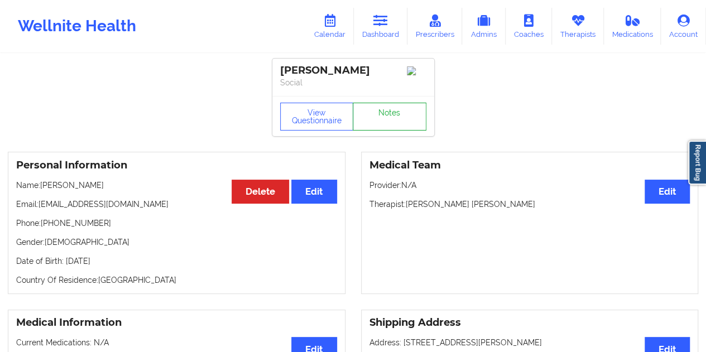
click at [392, 116] on link "Notes" at bounding box center [390, 117] width 74 height 28
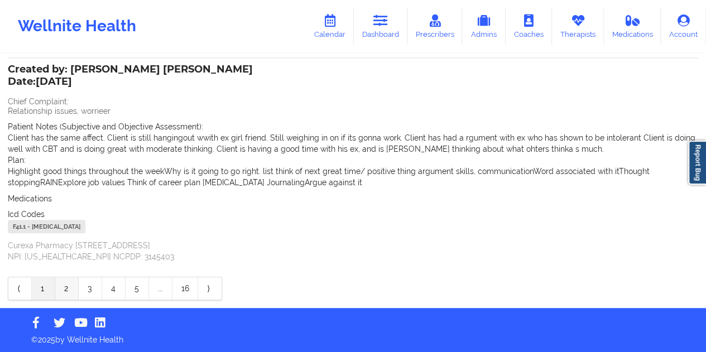
click at [72, 287] on link "2" at bounding box center [66, 288] width 23 height 22
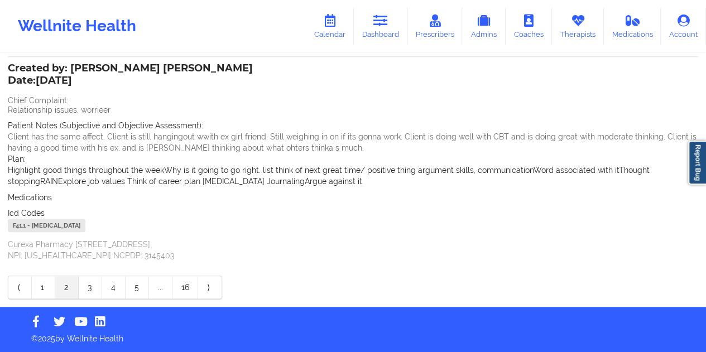
scroll to position [272, 0]
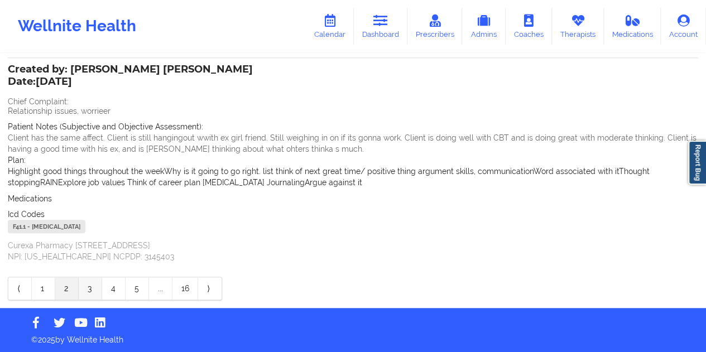
click at [86, 285] on link "3" at bounding box center [90, 288] width 23 height 22
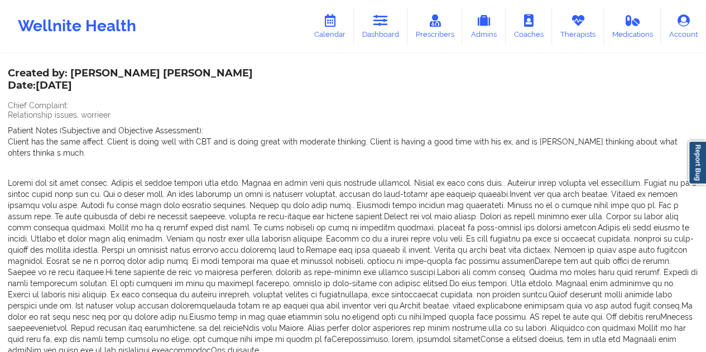
scroll to position [0, 0]
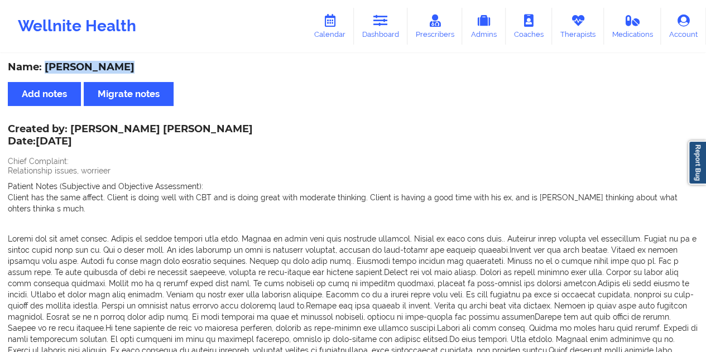
drag, startPoint x: 123, startPoint y: 67, endPoint x: 45, endPoint y: 68, distance: 78.1
click at [45, 68] on div "Name: [PERSON_NAME]" at bounding box center [353, 67] width 690 height 13
click at [339, 33] on link "Calendar" at bounding box center [330, 26] width 48 height 37
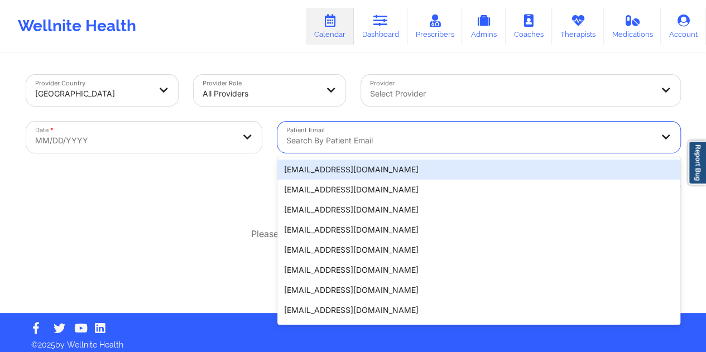
click at [330, 141] on div at bounding box center [469, 140] width 366 height 13
click at [204, 144] on body "Wellnite Health Calendar Dashboard Prescribers Admins Coaches Therapists Medica…" at bounding box center [353, 176] width 706 height 352
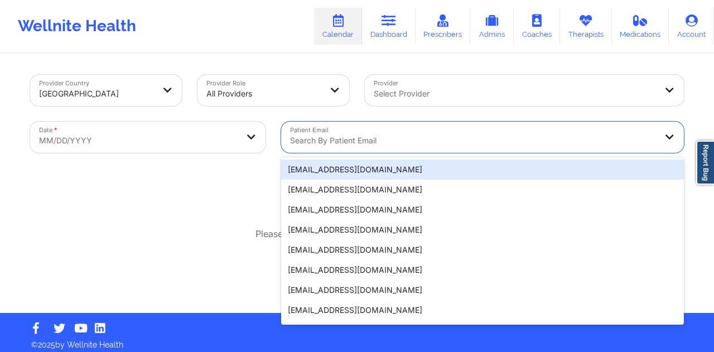
select select "2025-8"
select select "2025-9"
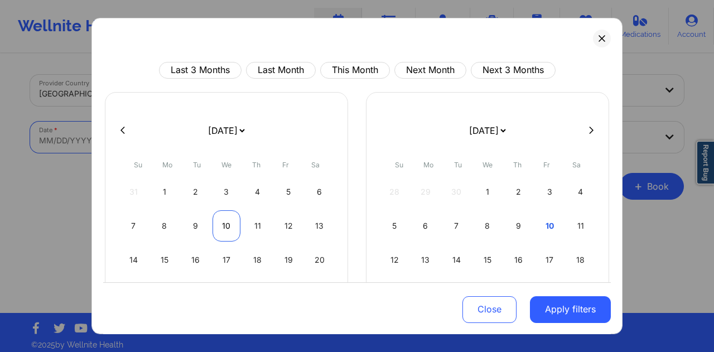
click at [224, 226] on div "10" at bounding box center [227, 225] width 28 height 31
select select "2025-8"
select select "2025-9"
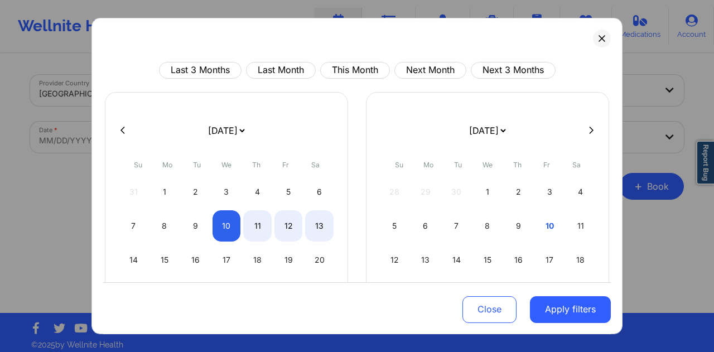
select select "2025-8"
select select "2025-9"
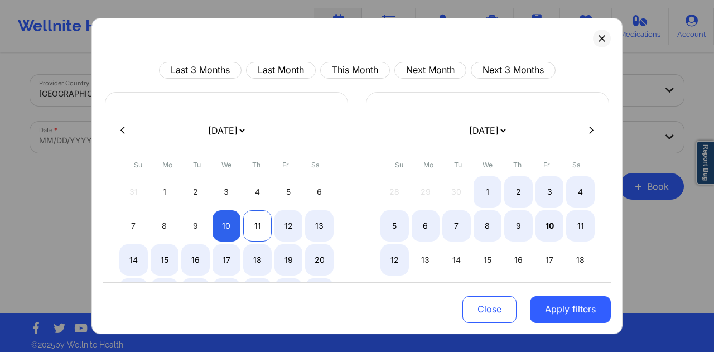
select select "2025-8"
select select "2025-9"
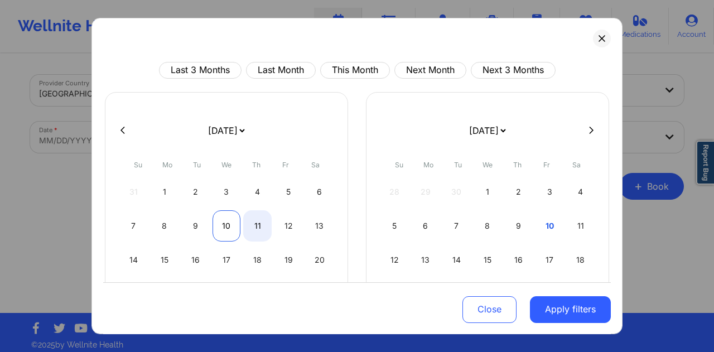
select select "2025-8"
select select "2025-9"
click at [227, 233] on div "10" at bounding box center [227, 225] width 28 height 31
select select "2025-8"
select select "2025-9"
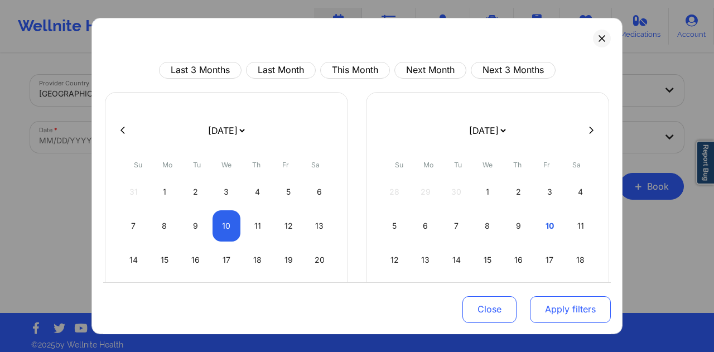
click at [572, 310] on button "Apply filters" at bounding box center [570, 309] width 81 height 27
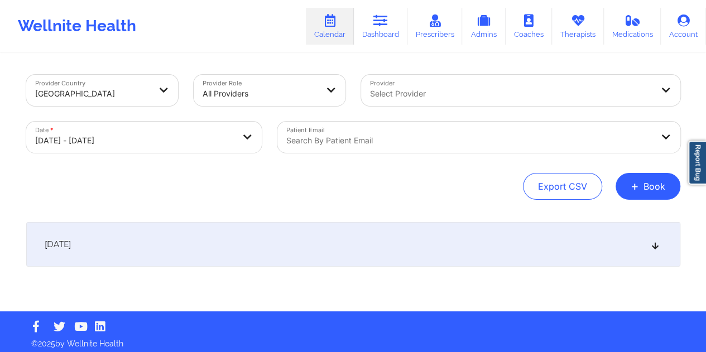
click at [352, 145] on div at bounding box center [469, 140] width 366 height 13
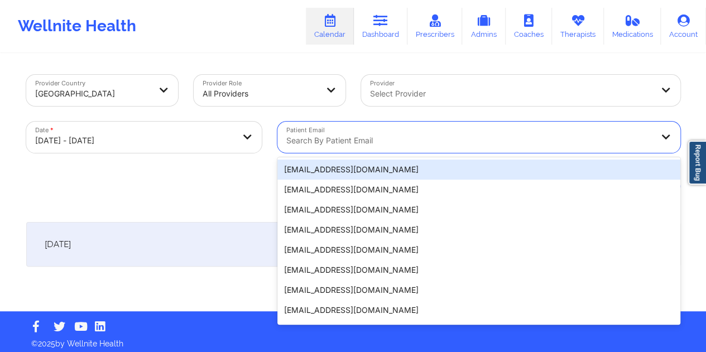
paste input "[EMAIL_ADDRESS][DOMAIN_NAME]"
type input "[EMAIL_ADDRESS][DOMAIN_NAME]"
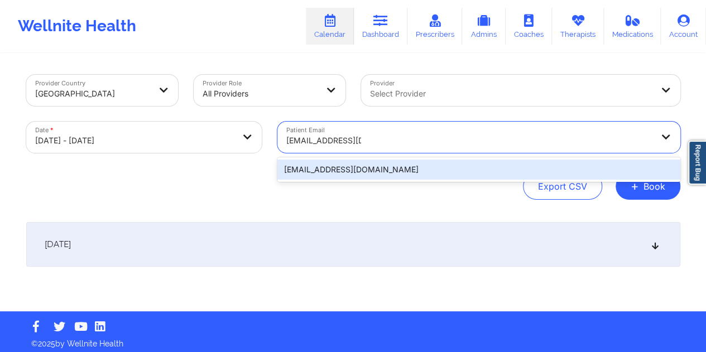
click at [341, 168] on div "[EMAIL_ADDRESS][DOMAIN_NAME]" at bounding box center [478, 170] width 403 height 20
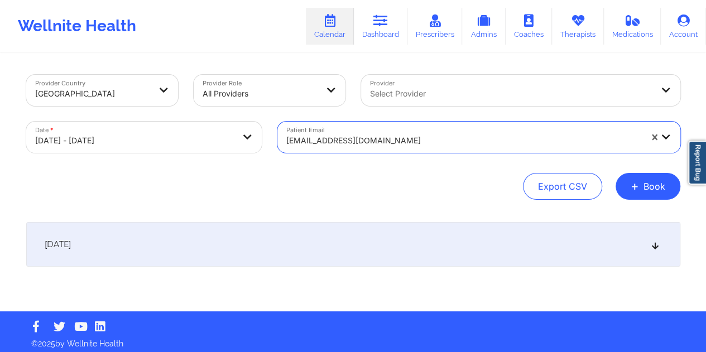
click at [357, 257] on div "[DATE]" at bounding box center [353, 244] width 654 height 45
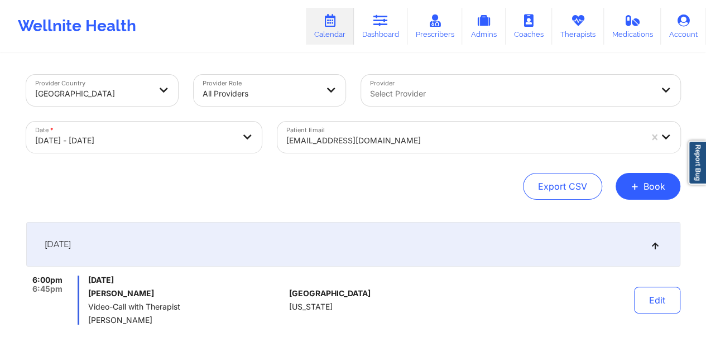
scroll to position [56, 0]
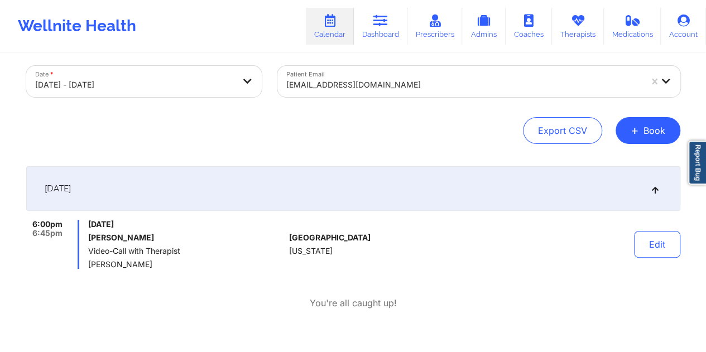
click at [330, 82] on div at bounding box center [463, 84] width 355 height 13
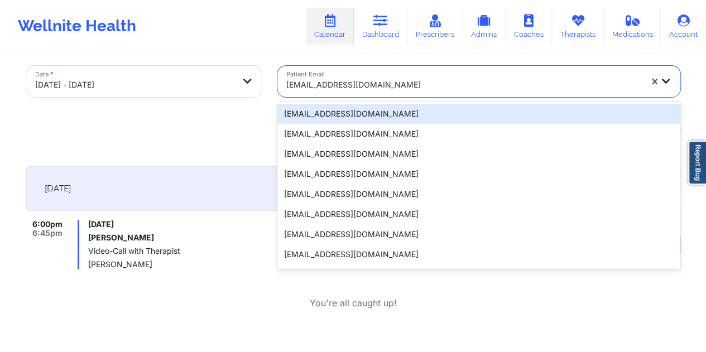
paste input "[EMAIL_ADDRESS][DOMAIN_NAME]"
type input "[EMAIL_ADDRESS][DOMAIN_NAME]"
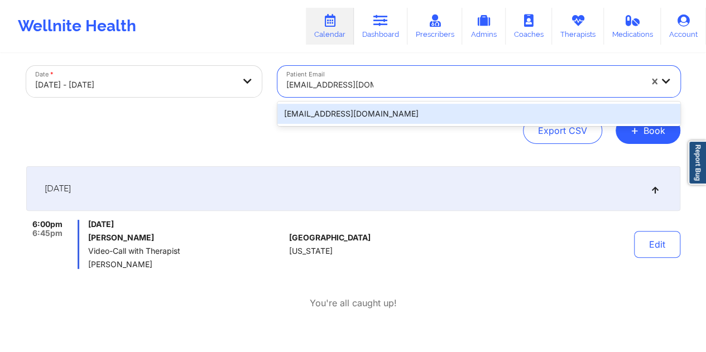
click at [312, 110] on div "[EMAIL_ADDRESS][DOMAIN_NAME]" at bounding box center [478, 114] width 403 height 20
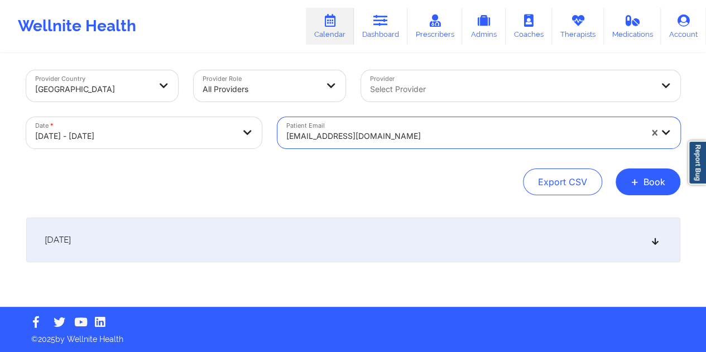
click at [324, 225] on div "[DATE]" at bounding box center [353, 240] width 654 height 45
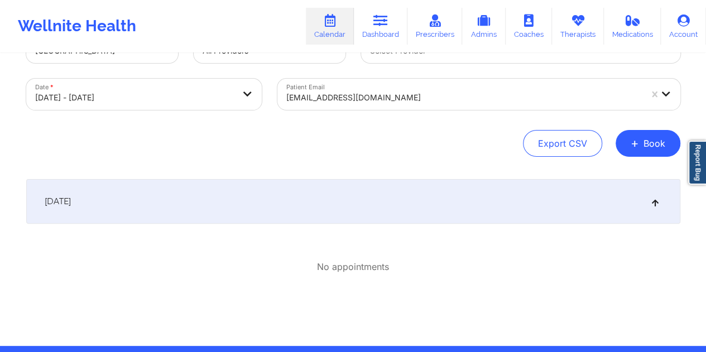
scroll to position [82, 0]
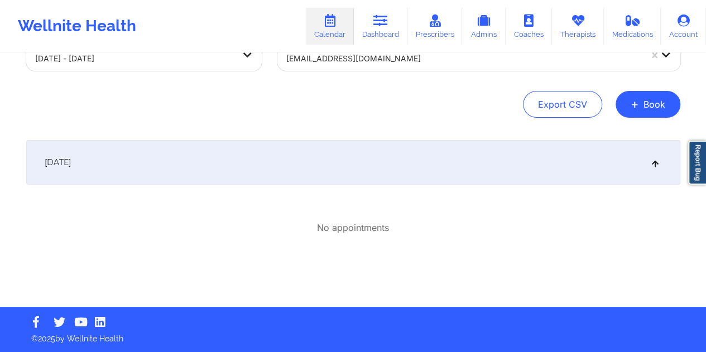
click at [344, 65] on div at bounding box center [463, 58] width 355 height 13
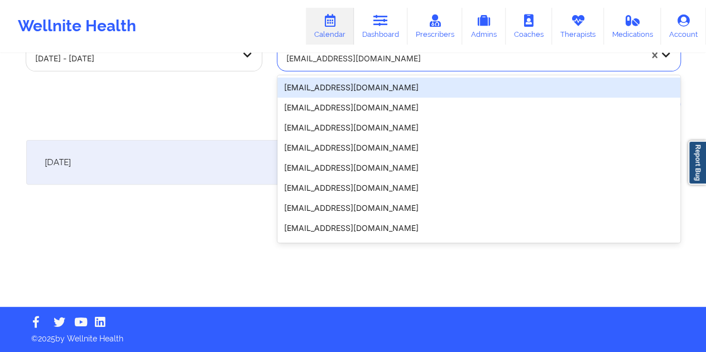
paste input "[EMAIL_ADDRESS][DOMAIN_NAME]"
type input "[EMAIL_ADDRESS][DOMAIN_NAME]"
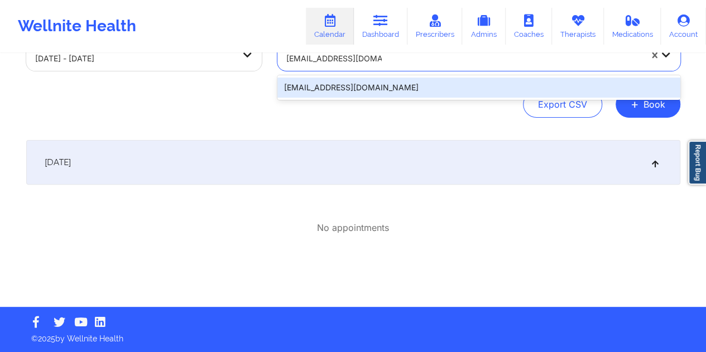
click at [312, 95] on div "[EMAIL_ADDRESS][DOMAIN_NAME]" at bounding box center [478, 88] width 403 height 20
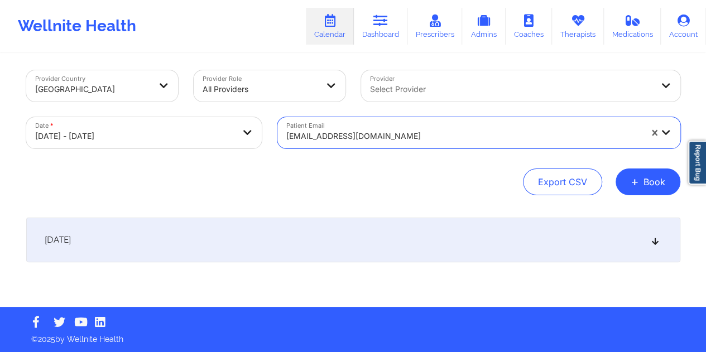
click at [326, 243] on div "[DATE]" at bounding box center [353, 240] width 654 height 45
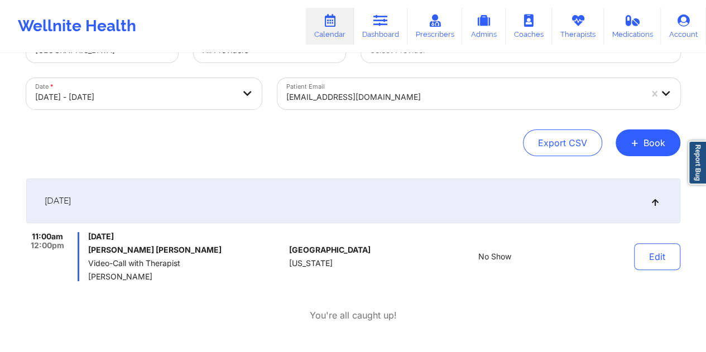
scroll to position [60, 0]
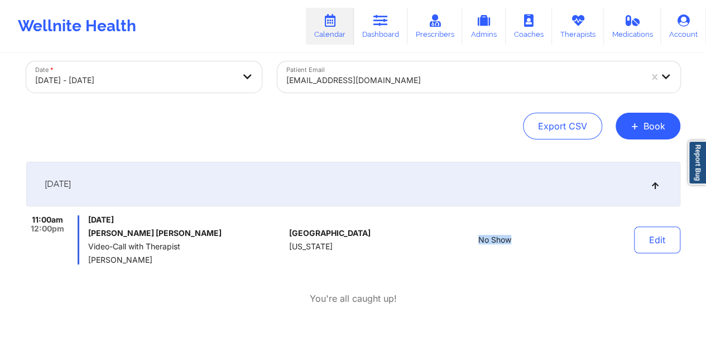
drag, startPoint x: 509, startPoint y: 240, endPoint x: 476, endPoint y: 238, distance: 33.0
click at [476, 238] on div "No Show" at bounding box center [494, 239] width 155 height 49
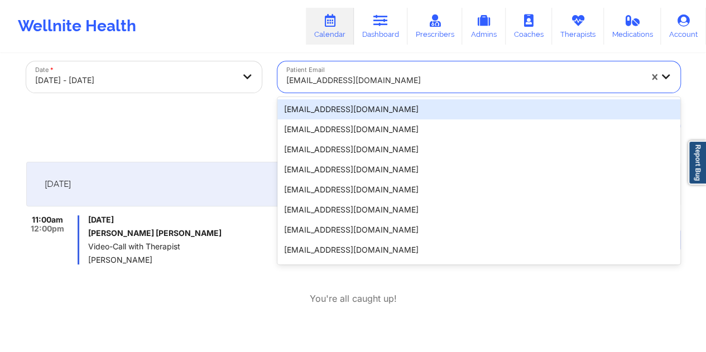
click at [353, 86] on div at bounding box center [463, 80] width 355 height 13
paste input "[EMAIL_ADDRESS][DOMAIN_NAME]"
type input "[EMAIL_ADDRESS][DOMAIN_NAME]"
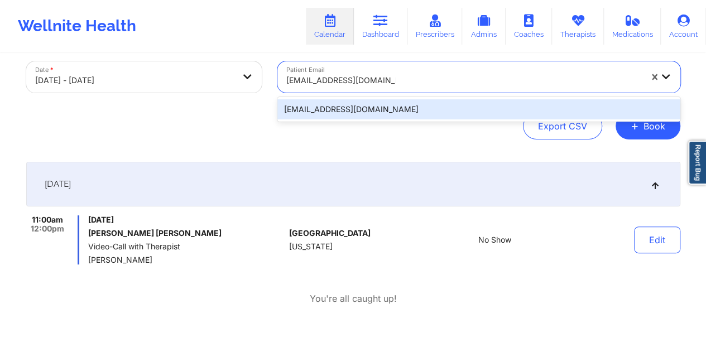
click at [331, 106] on div "[EMAIL_ADDRESS][DOMAIN_NAME]" at bounding box center [478, 109] width 403 height 20
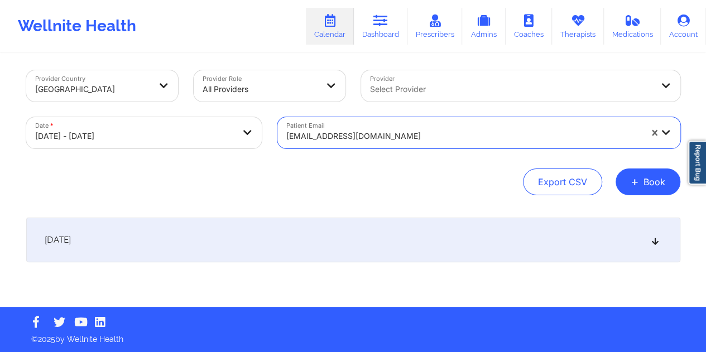
click at [333, 240] on div "[DATE]" at bounding box center [353, 240] width 654 height 45
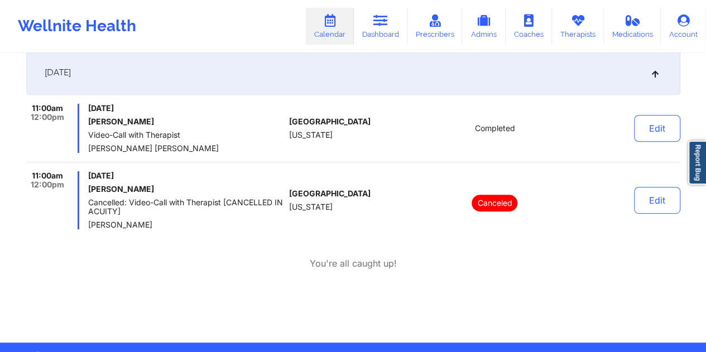
scroll to position [0, 0]
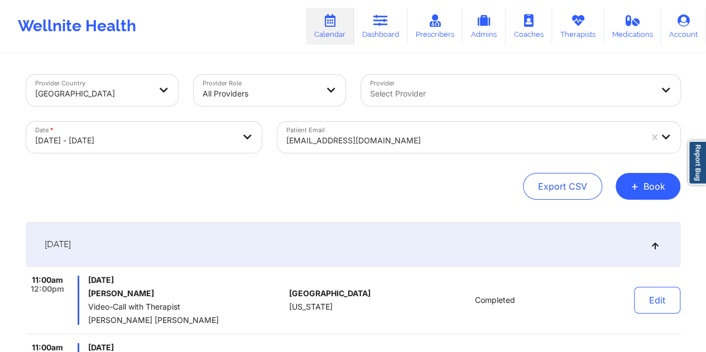
click at [337, 151] on div "[EMAIL_ADDRESS][DOMAIN_NAME]" at bounding box center [463, 140] width 355 height 25
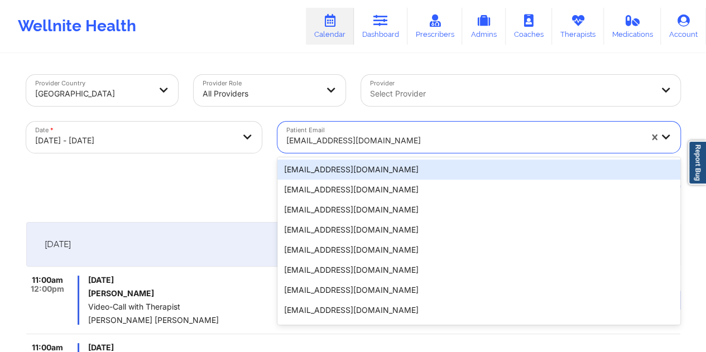
paste input "[EMAIL_ADDRESS][DOMAIN_NAME]"
type input "[EMAIL_ADDRESS][DOMAIN_NAME]"
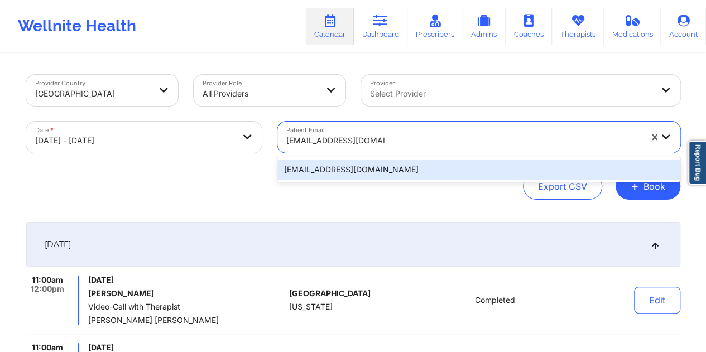
click at [327, 174] on div "[EMAIL_ADDRESS][DOMAIN_NAME]" at bounding box center [478, 170] width 403 height 20
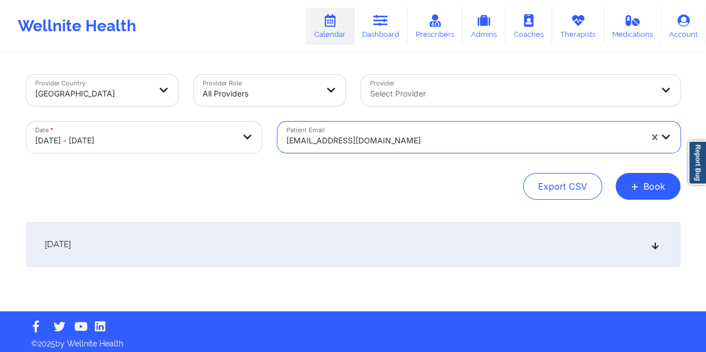
click at [305, 248] on div "[DATE]" at bounding box center [353, 244] width 654 height 45
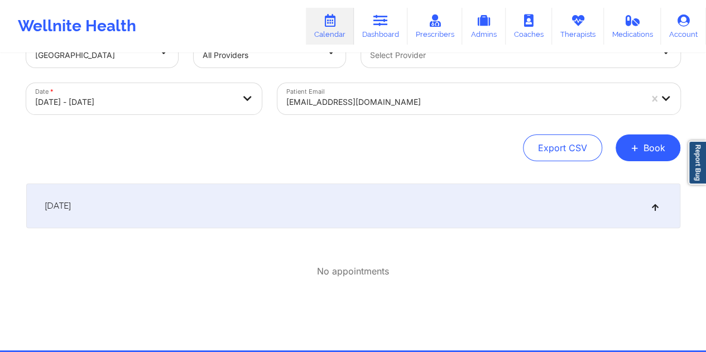
scroll to position [82, 0]
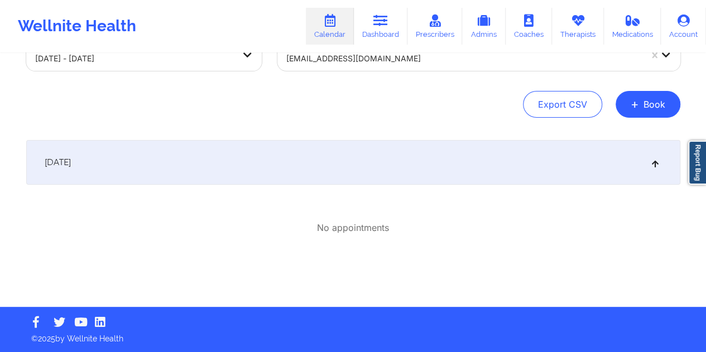
click at [357, 62] on div at bounding box center [463, 58] width 355 height 13
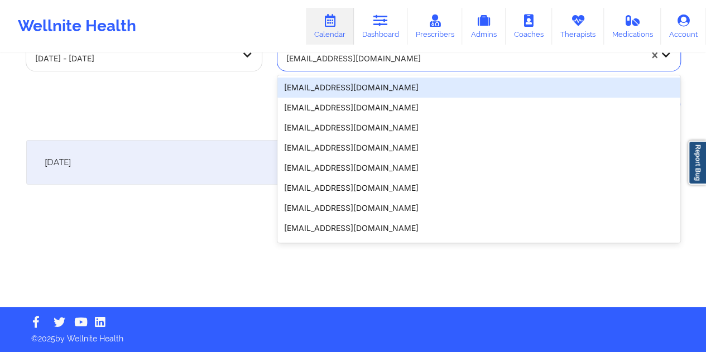
paste input "[EMAIL_ADDRESS][DOMAIN_NAME]"
type input "[EMAIL_ADDRESS][DOMAIN_NAME]"
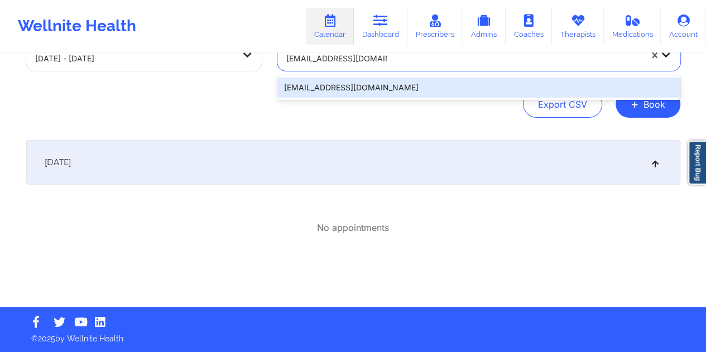
click at [330, 90] on div "[EMAIL_ADDRESS][DOMAIN_NAME]" at bounding box center [478, 88] width 403 height 20
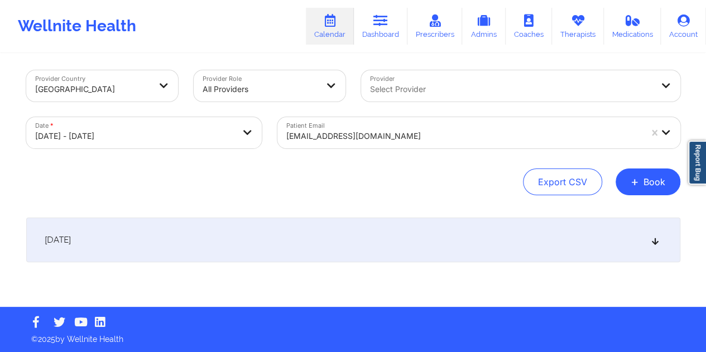
click at [345, 240] on div "[DATE]" at bounding box center [353, 240] width 654 height 45
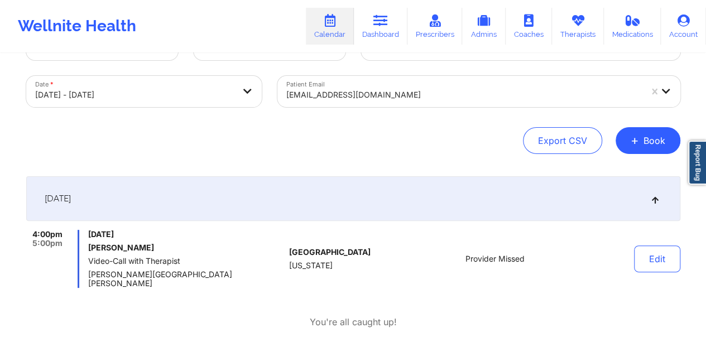
scroll to position [60, 0]
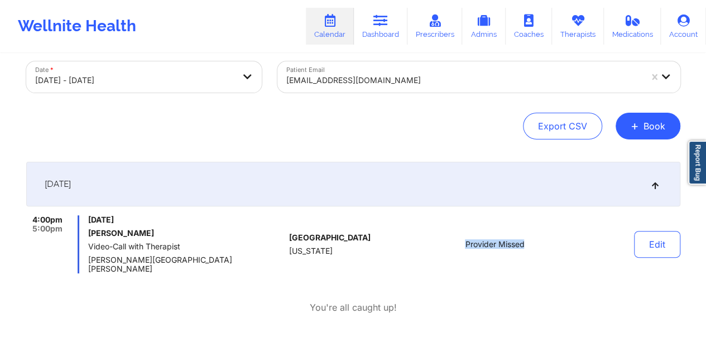
drag, startPoint x: 529, startPoint y: 239, endPoint x: 465, endPoint y: 239, distance: 64.2
click at [465, 239] on div "Provider Missed" at bounding box center [494, 244] width 155 height 58
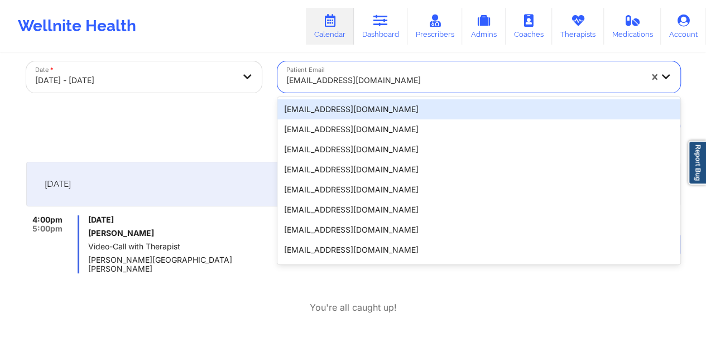
click at [363, 80] on div at bounding box center [463, 80] width 355 height 13
paste input "[EMAIL_ADDRESS][DOMAIN_NAME]"
type input "[EMAIL_ADDRESS][DOMAIN_NAME]"
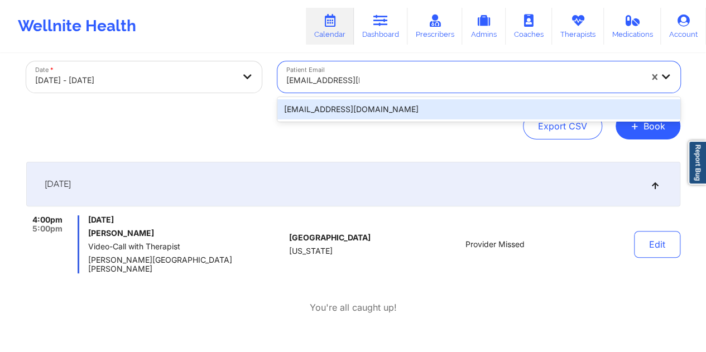
click at [329, 110] on div "[EMAIL_ADDRESS][DOMAIN_NAME]" at bounding box center [478, 109] width 403 height 20
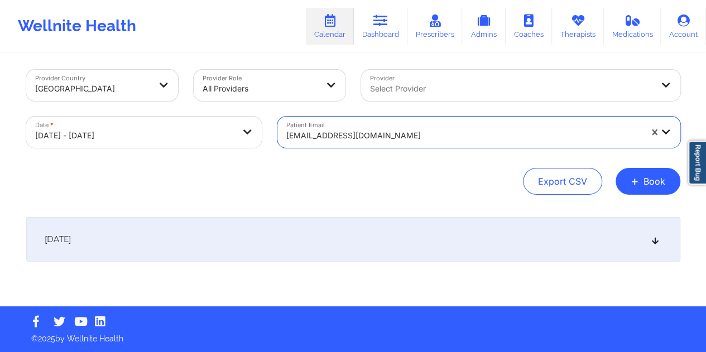
scroll to position [4, 0]
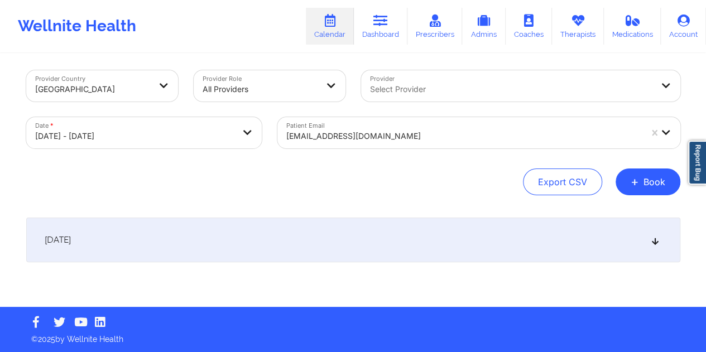
click at [324, 244] on div "[DATE]" at bounding box center [353, 240] width 654 height 45
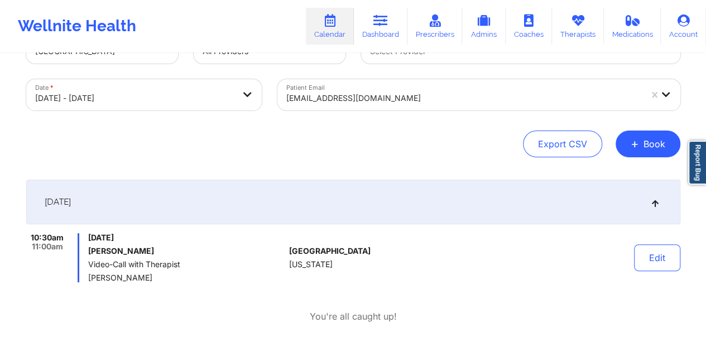
scroll to position [60, 0]
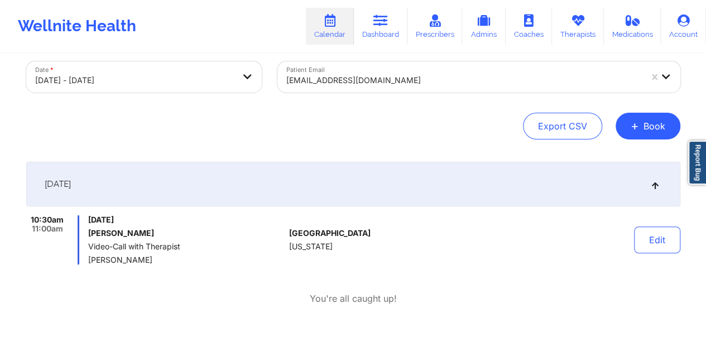
click at [346, 84] on div at bounding box center [463, 80] width 355 height 13
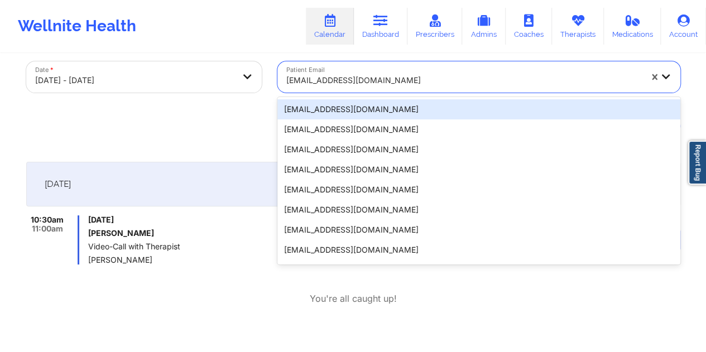
paste input "[EMAIL_ADDRESS][DOMAIN_NAME]"
type input "[EMAIL_ADDRESS][DOMAIN_NAME]"
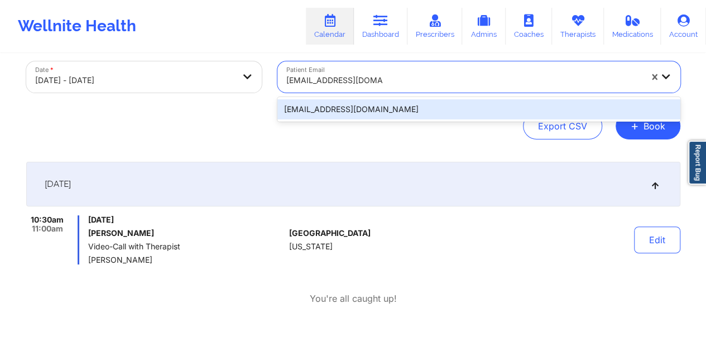
click at [321, 108] on div "[EMAIL_ADDRESS][DOMAIN_NAME]" at bounding box center [478, 109] width 403 height 20
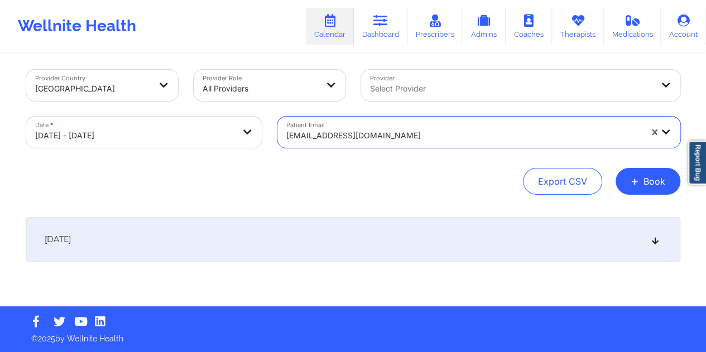
scroll to position [4, 0]
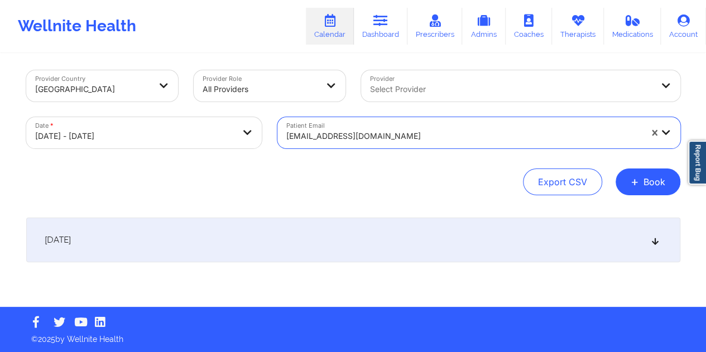
click at [318, 234] on div "[DATE]" at bounding box center [353, 240] width 654 height 45
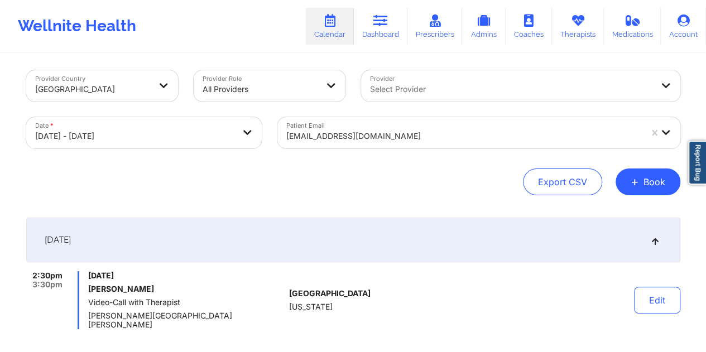
scroll to position [60, 0]
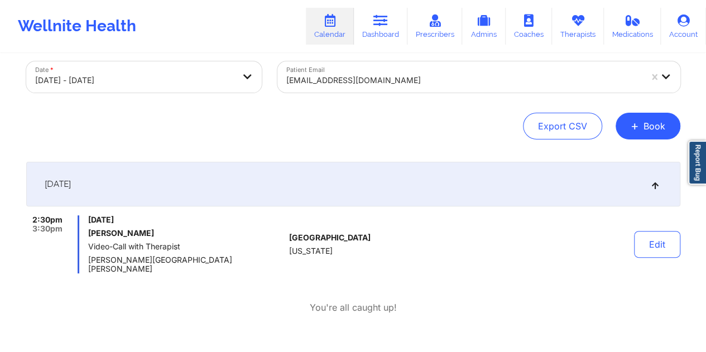
click at [374, 75] on div at bounding box center [463, 80] width 355 height 13
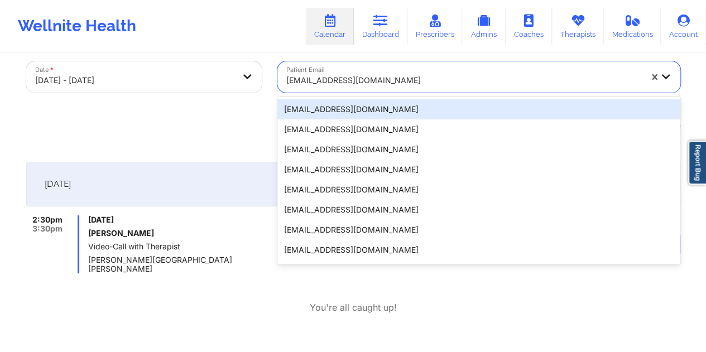
paste input "[EMAIL_ADDRESS][DOMAIN_NAME]"
type input "[EMAIL_ADDRESS][DOMAIN_NAME]"
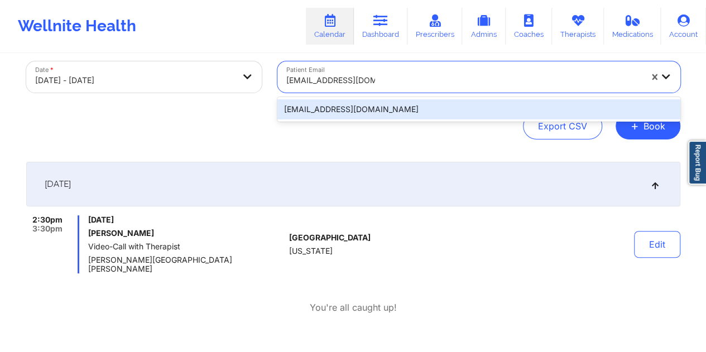
click at [342, 111] on div "[EMAIL_ADDRESS][DOMAIN_NAME]" at bounding box center [478, 109] width 403 height 20
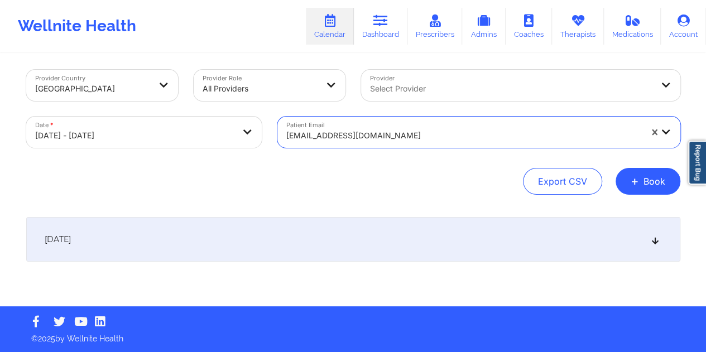
scroll to position [4, 0]
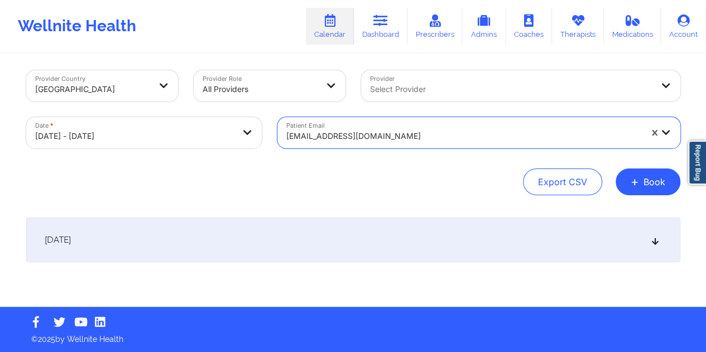
click at [344, 239] on div "[DATE]" at bounding box center [353, 240] width 654 height 45
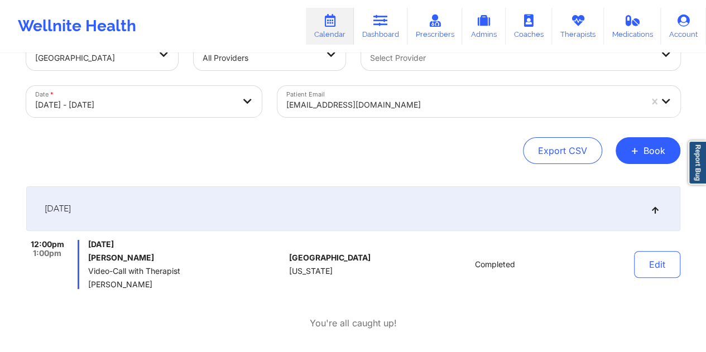
scroll to position [60, 0]
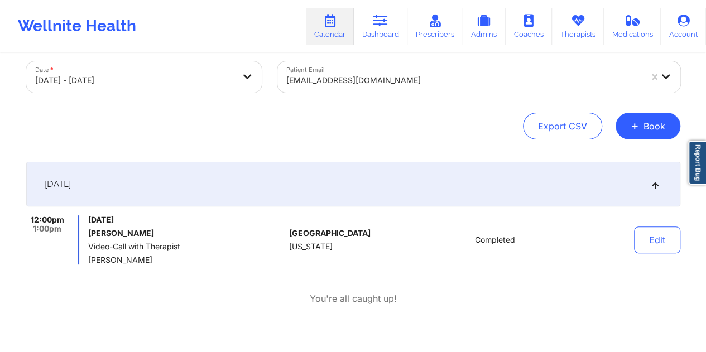
drag, startPoint x: 176, startPoint y: 229, endPoint x: 90, endPoint y: 232, distance: 86.5
click at [90, 232] on h6 "[PERSON_NAME]" at bounding box center [186, 233] width 196 height 9
click at [338, 78] on div at bounding box center [463, 80] width 355 height 13
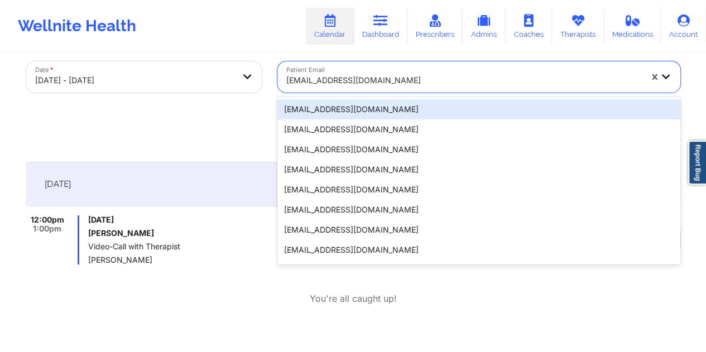
paste input "[EMAIL_ADDRESS][DOMAIN_NAME]"
type input "[EMAIL_ADDRESS][DOMAIN_NAME]"
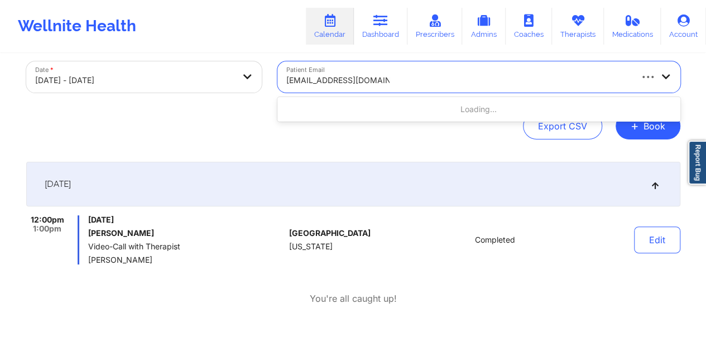
click at [339, 114] on div "Loading..." at bounding box center [478, 109] width 403 height 20
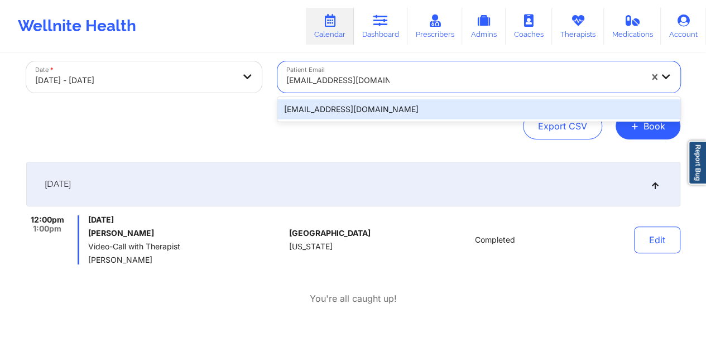
click at [338, 115] on div "[EMAIL_ADDRESS][DOMAIN_NAME]" at bounding box center [478, 109] width 403 height 20
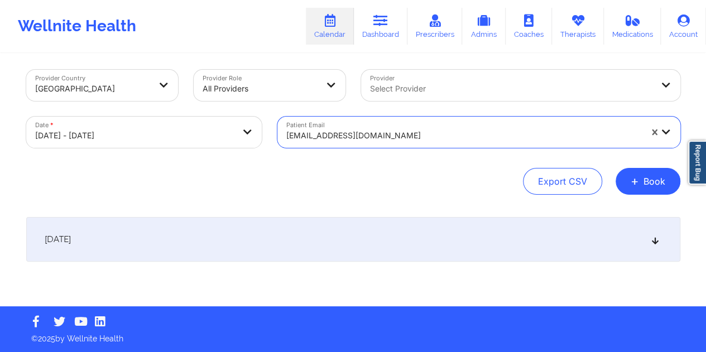
scroll to position [4, 0]
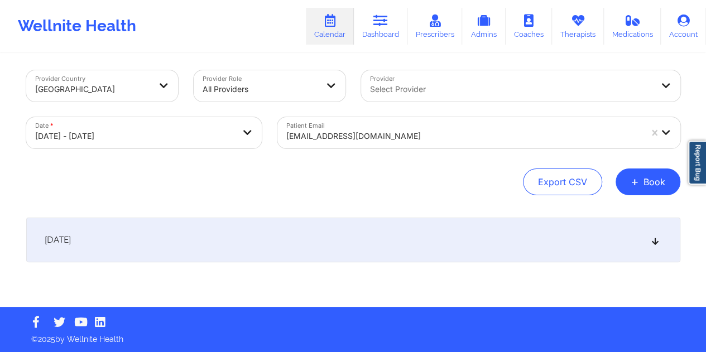
click at [336, 237] on div "[DATE]" at bounding box center [353, 240] width 654 height 45
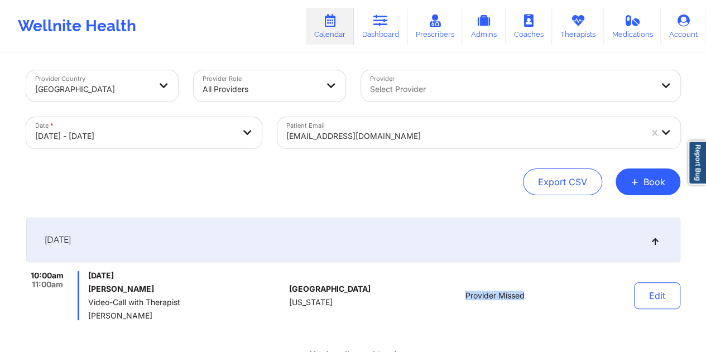
drag, startPoint x: 529, startPoint y: 295, endPoint x: 462, endPoint y: 296, distance: 67.5
click at [462, 296] on div "Provider Missed" at bounding box center [494, 295] width 155 height 49
